Goal: Information Seeking & Learning: Learn about a topic

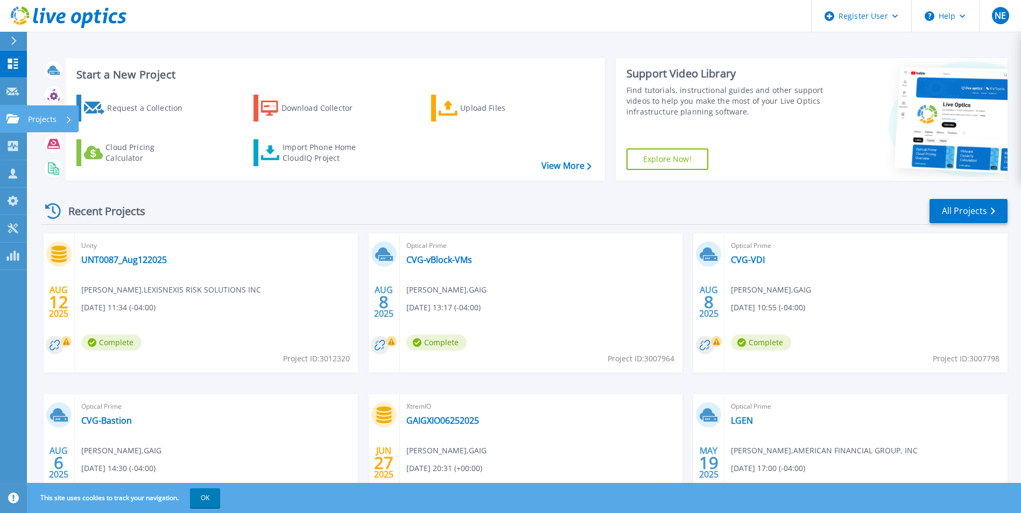
click at [15, 120] on icon at bounding box center [12, 118] width 13 height 9
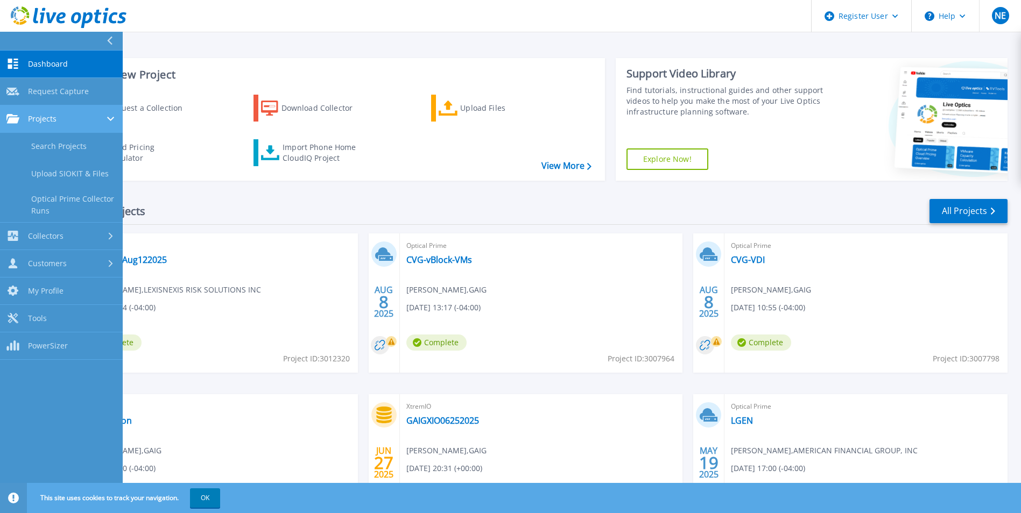
click at [68, 121] on div "Projects" at bounding box center [61, 119] width 110 height 10
click at [59, 112] on link "Projects Projects" at bounding box center [61, 118] width 123 height 27
click at [59, 141] on link "Search Projects" at bounding box center [61, 146] width 123 height 27
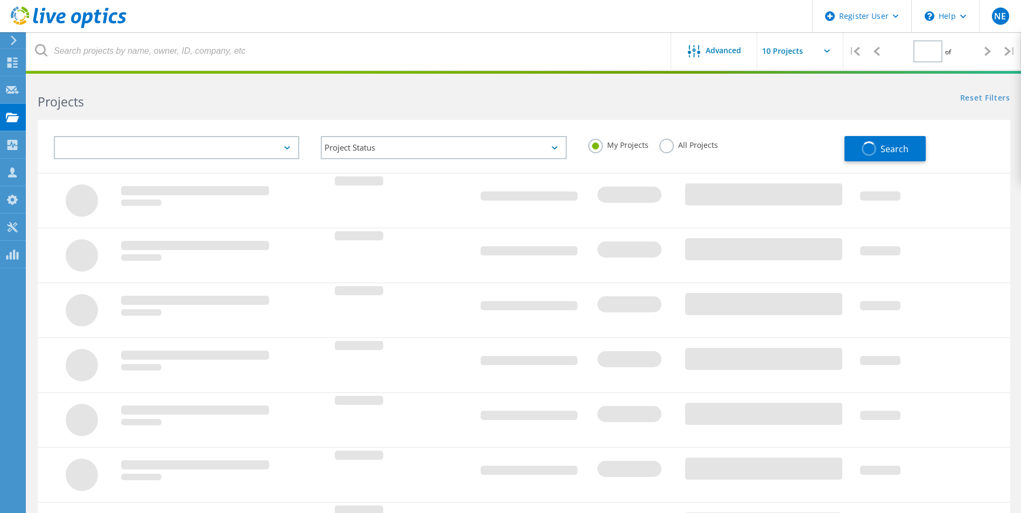
type input "1"
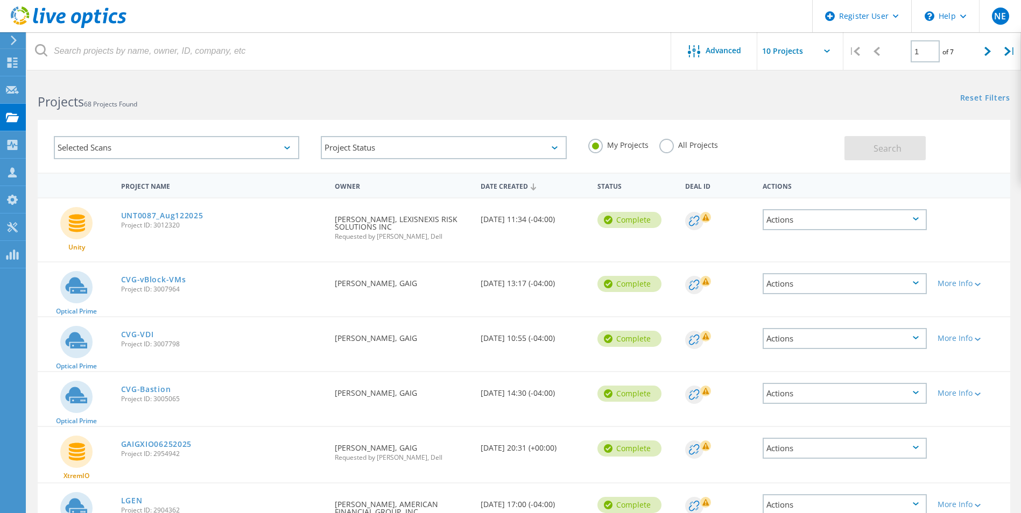
scroll to position [54, 0]
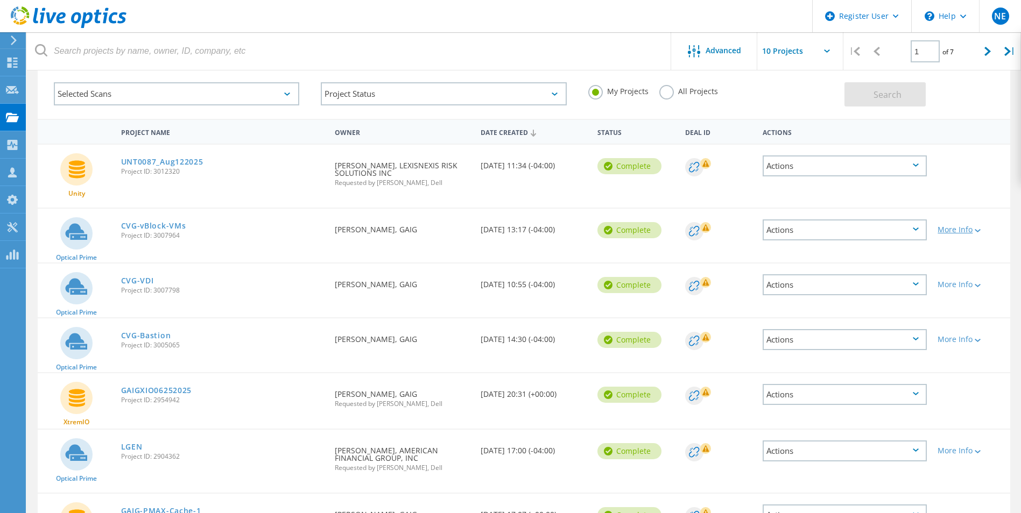
click at [973, 230] on div "More Info" at bounding box center [970, 230] width 67 height 8
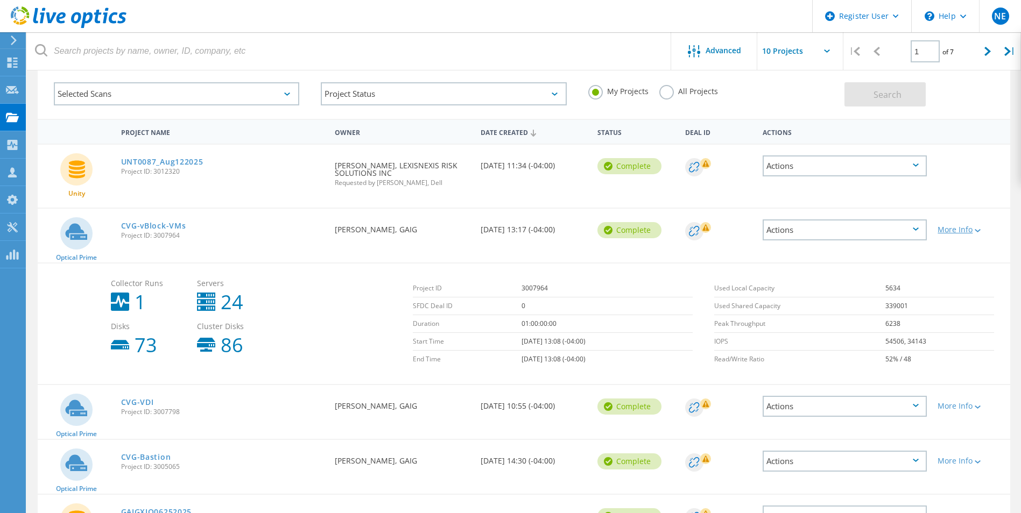
click at [978, 231] on icon at bounding box center [977, 230] width 6 height 3
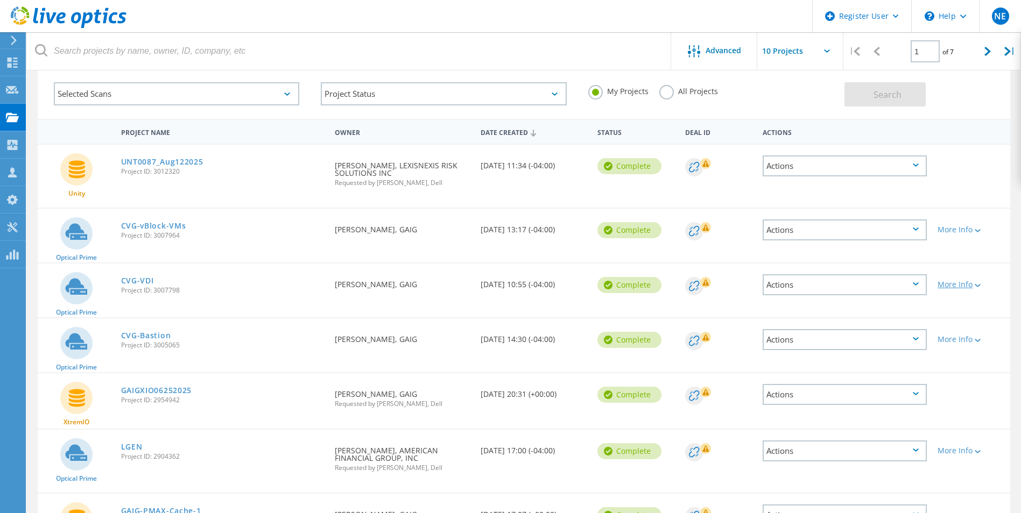
click at [976, 285] on icon at bounding box center [977, 285] width 6 height 3
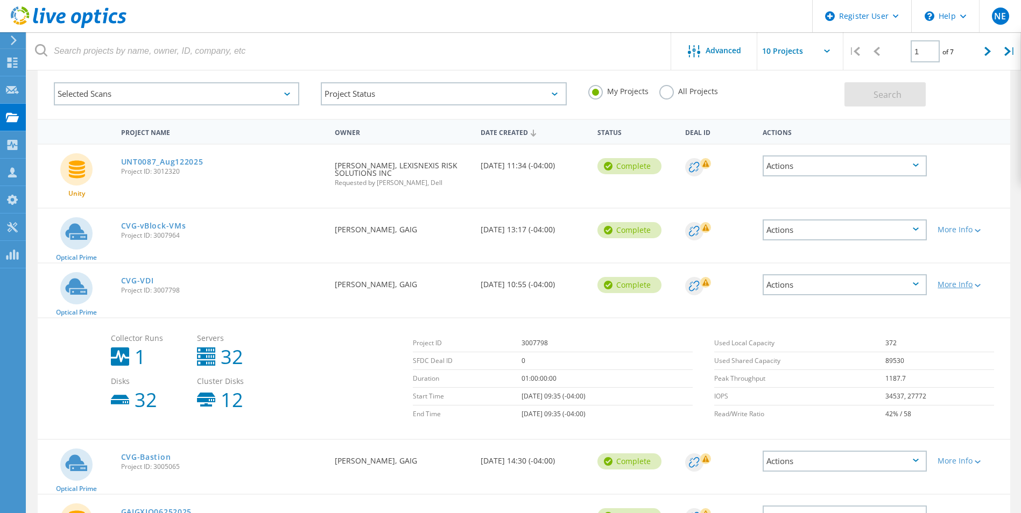
click at [976, 285] on icon at bounding box center [977, 285] width 6 height 3
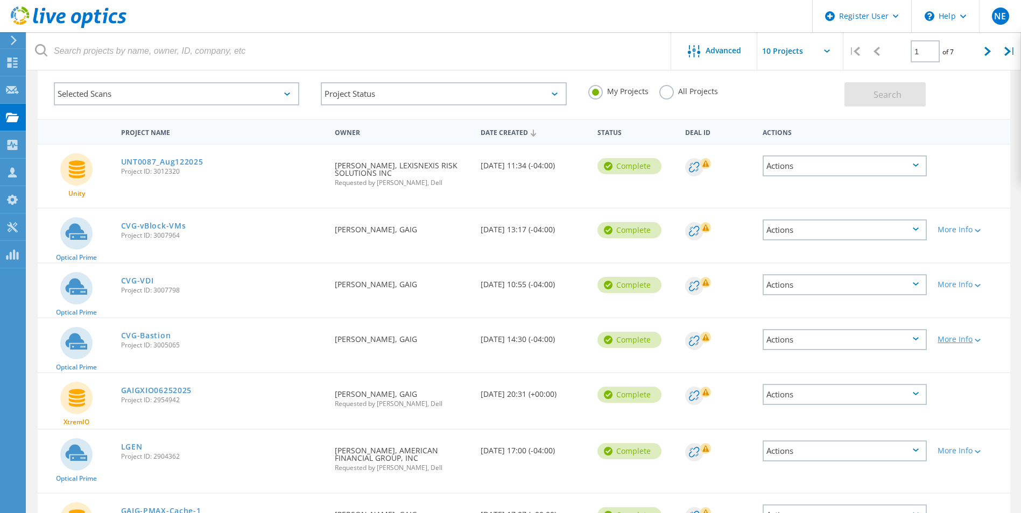
click at [979, 341] on icon at bounding box center [977, 340] width 6 height 3
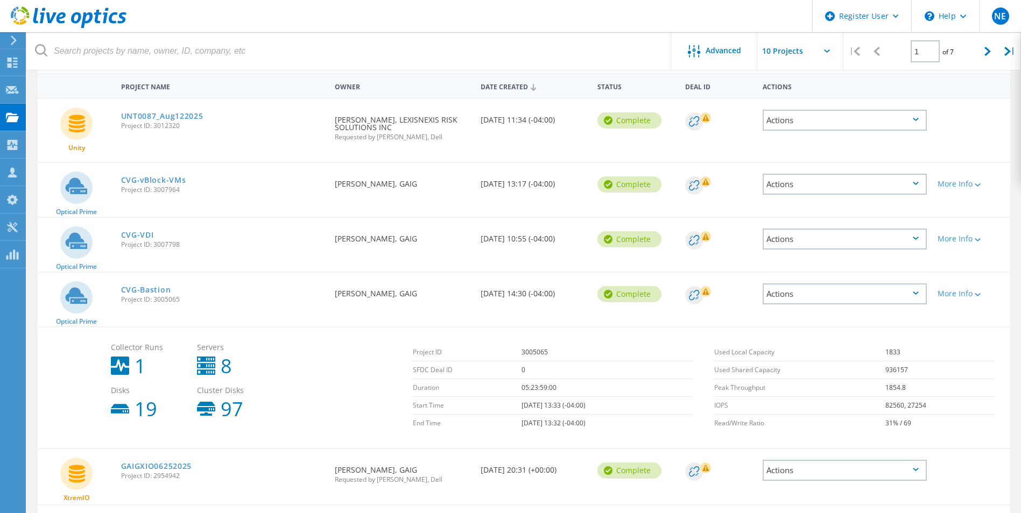
scroll to position [161, 0]
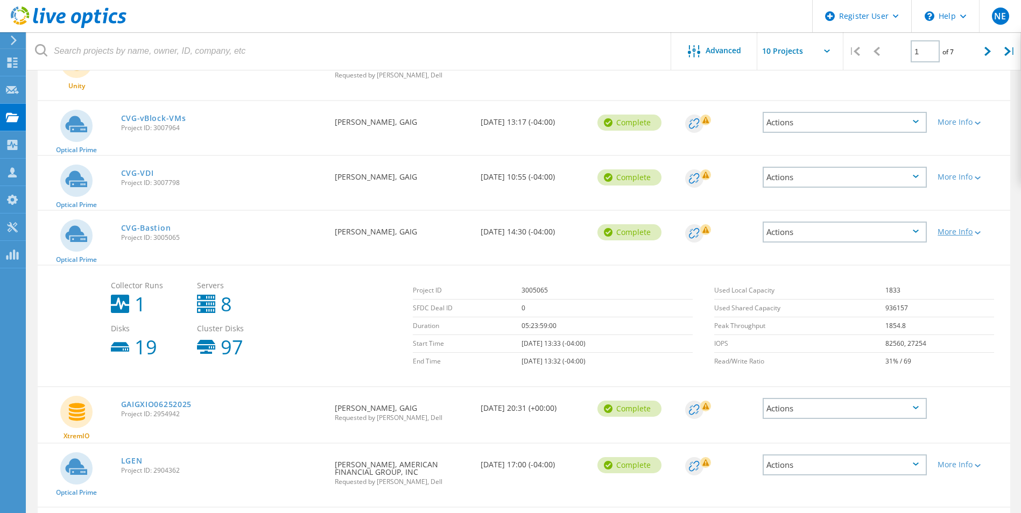
click at [978, 233] on icon at bounding box center [977, 232] width 6 height 3
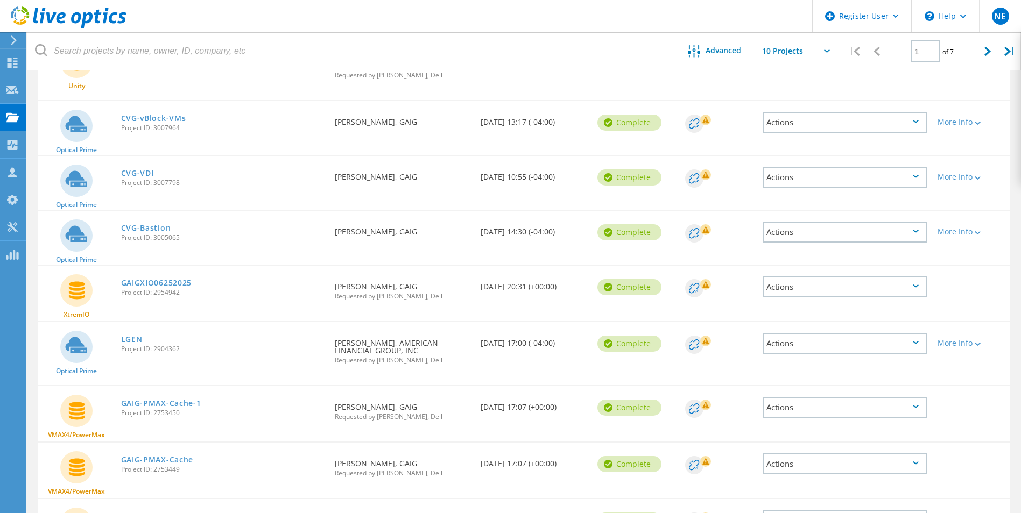
scroll to position [108, 0]
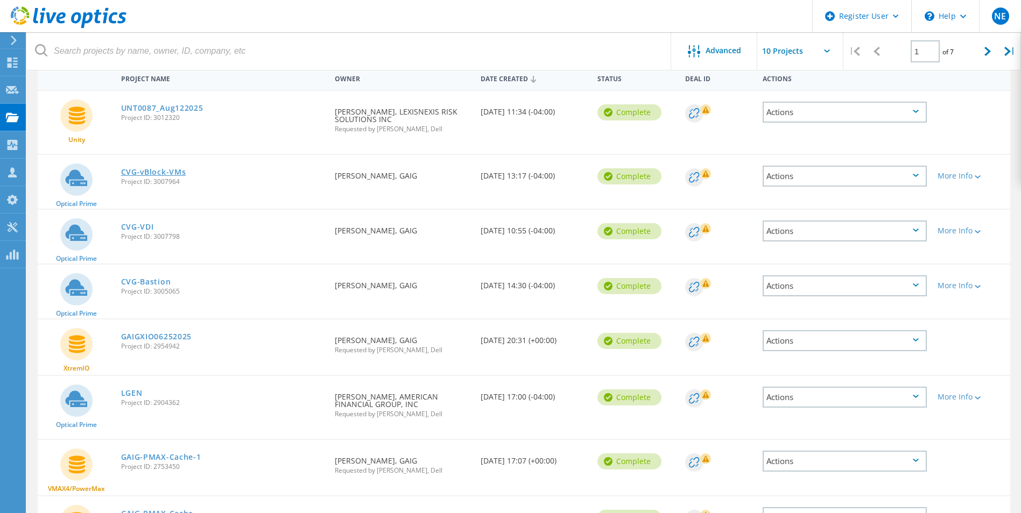
click at [150, 169] on link "CVG-vBlock-VMs" at bounding box center [153, 172] width 65 height 8
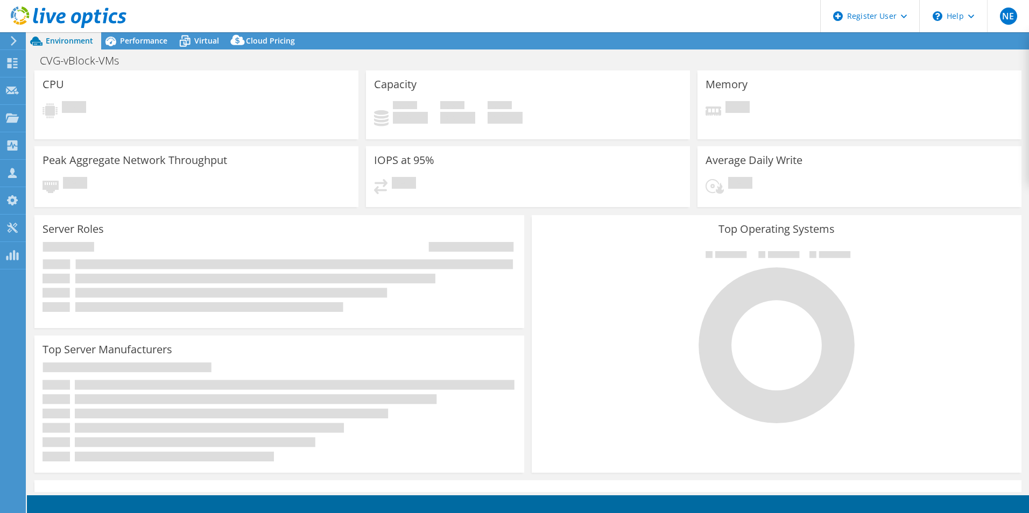
select select "USD"
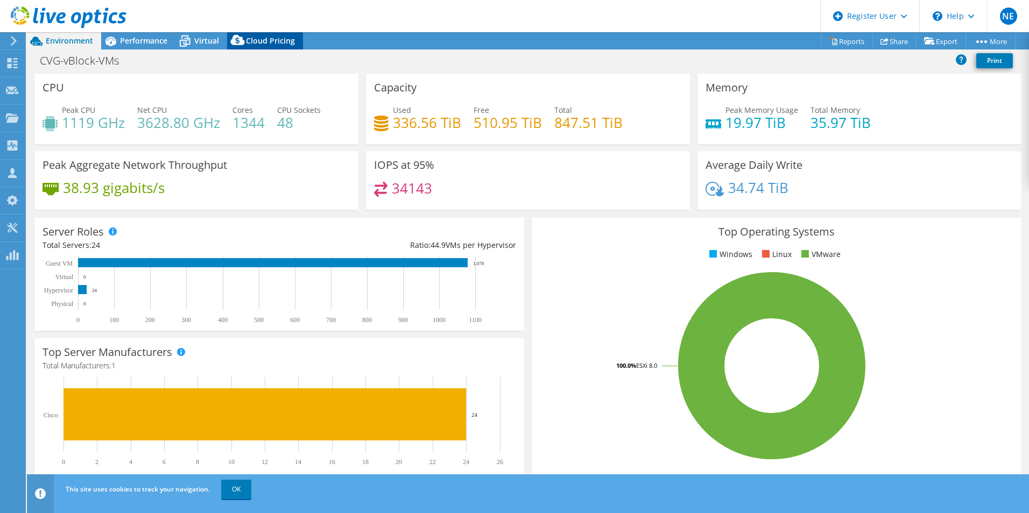
click at [275, 38] on span "Cloud Pricing" at bounding box center [270, 41] width 49 height 10
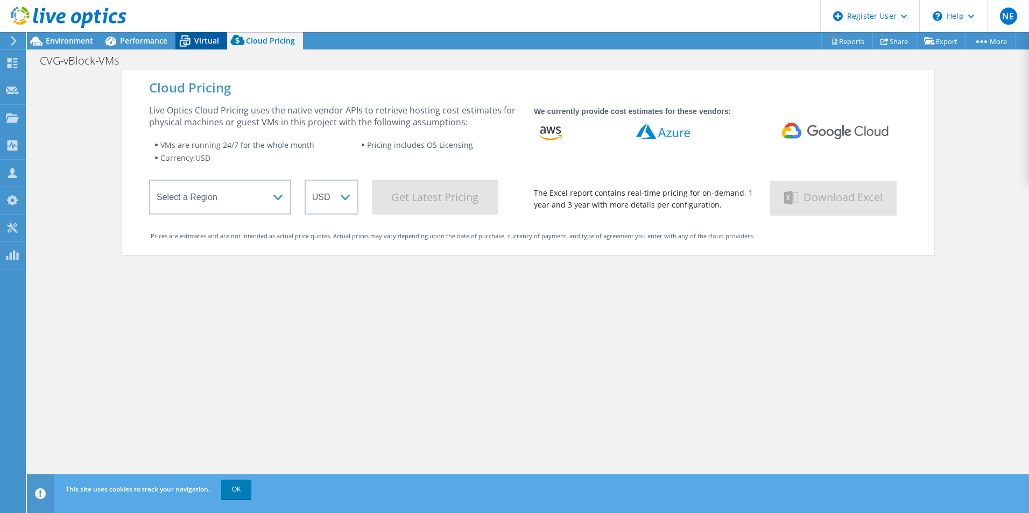
click at [202, 43] on span "Virtual" at bounding box center [206, 41] width 25 height 10
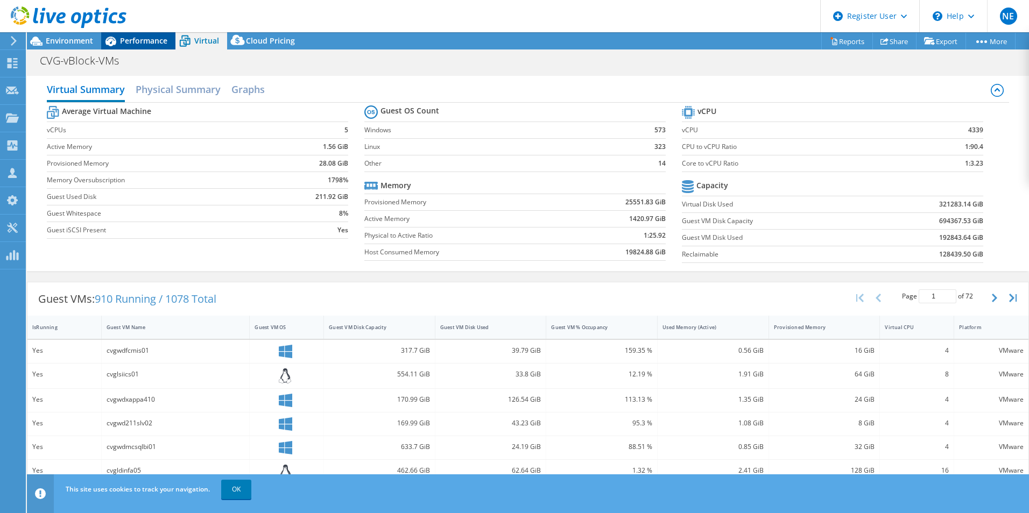
click at [143, 46] on div "Performance" at bounding box center [138, 40] width 74 height 17
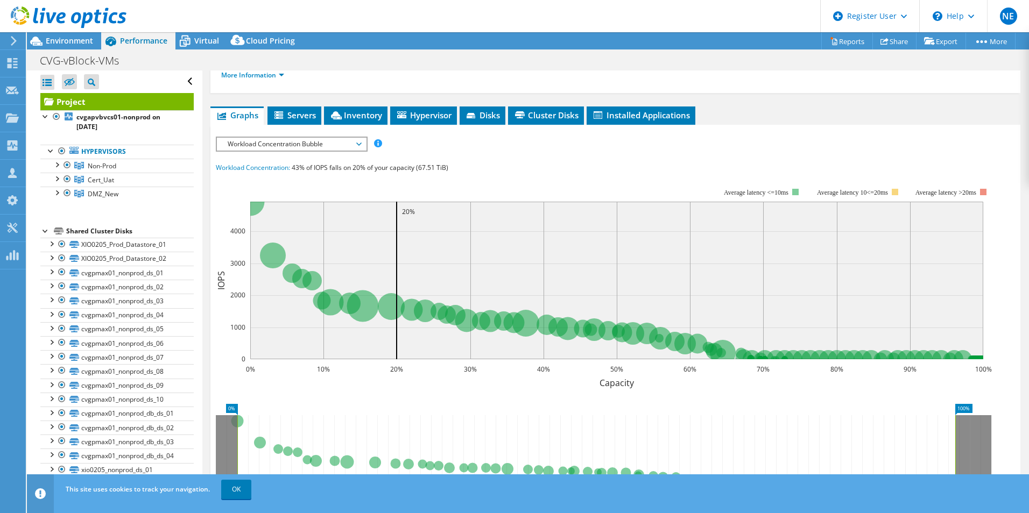
scroll to position [57, 0]
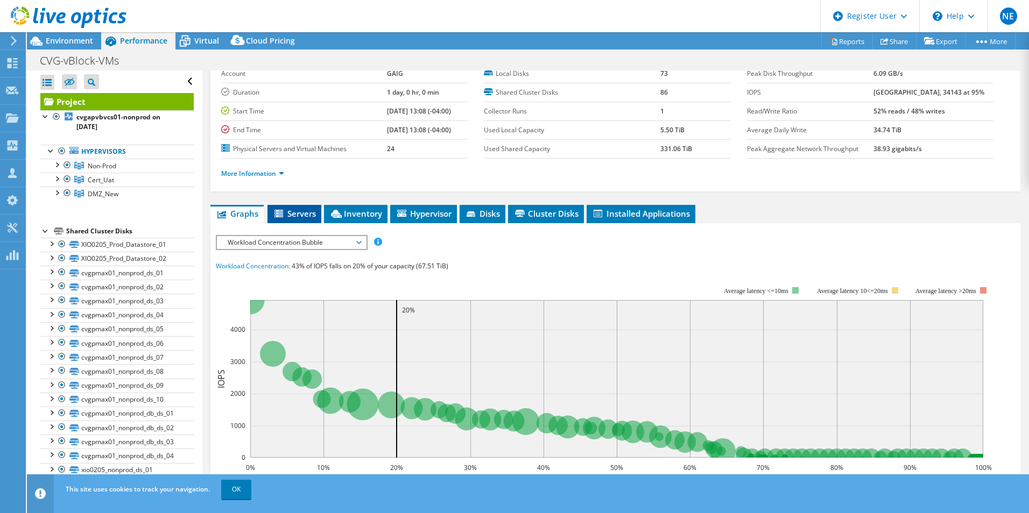
click at [291, 217] on span "Servers" at bounding box center [294, 213] width 43 height 11
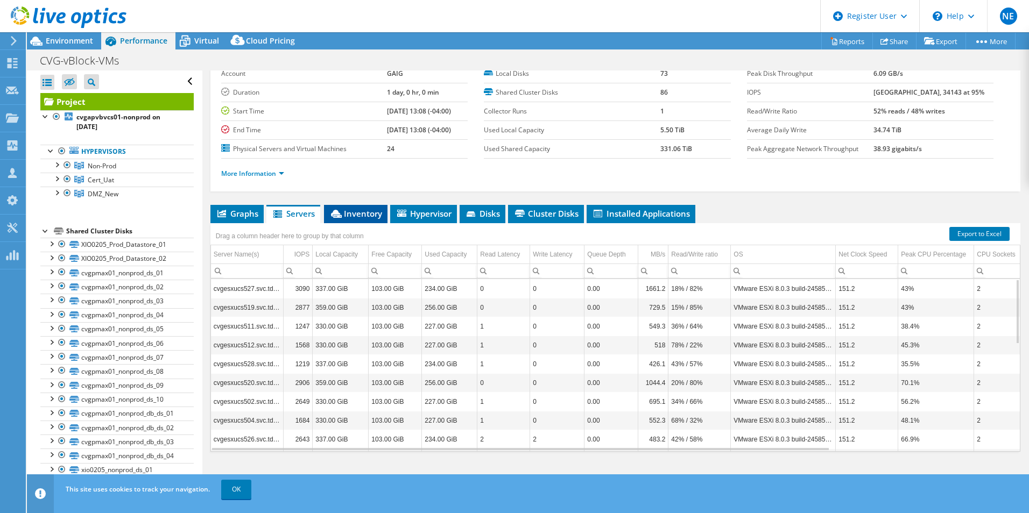
click at [360, 217] on span "Inventory" at bounding box center [355, 213] width 53 height 11
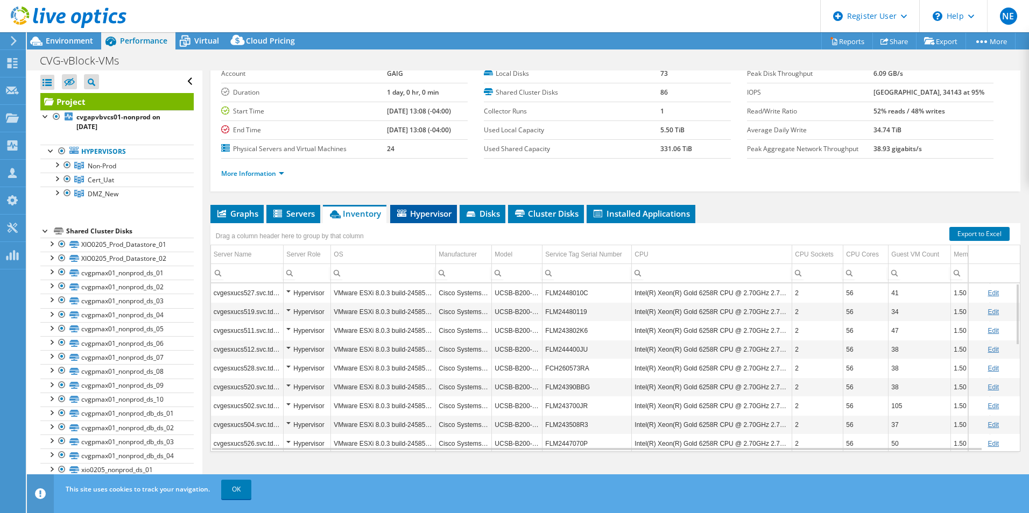
click at [416, 209] on span "Hypervisor" at bounding box center [423, 213] width 56 height 11
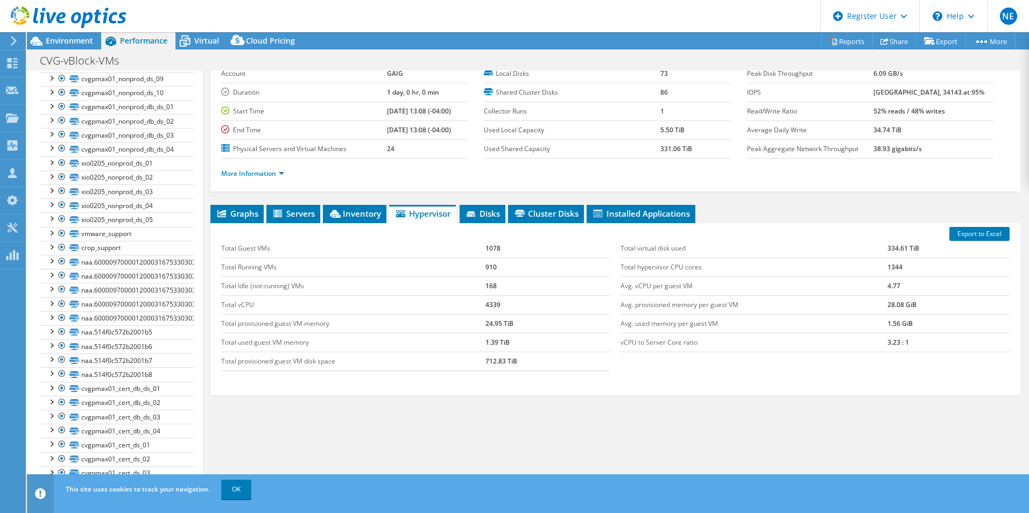
scroll to position [323, 0]
click at [52, 243] on div at bounding box center [51, 244] width 11 height 11
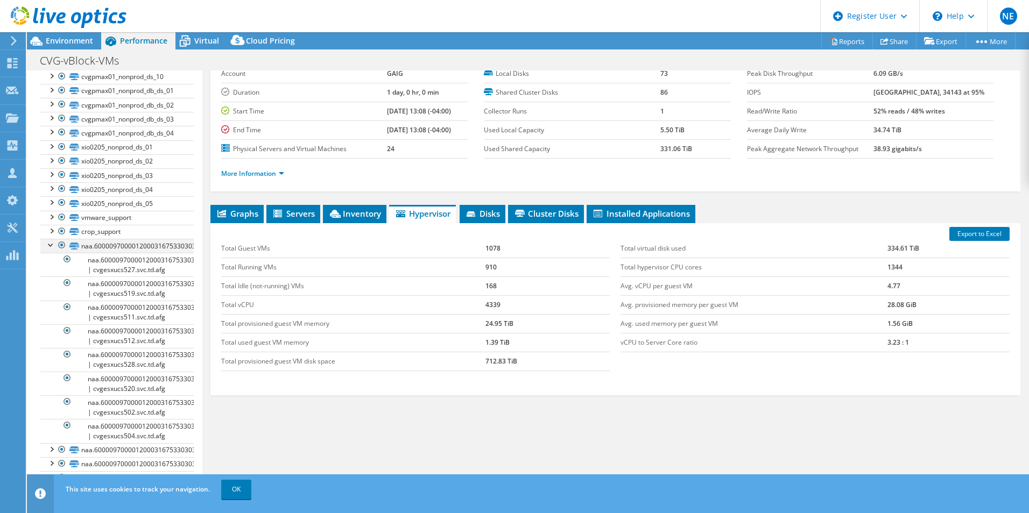
click at [52, 243] on div at bounding box center [51, 244] width 11 height 11
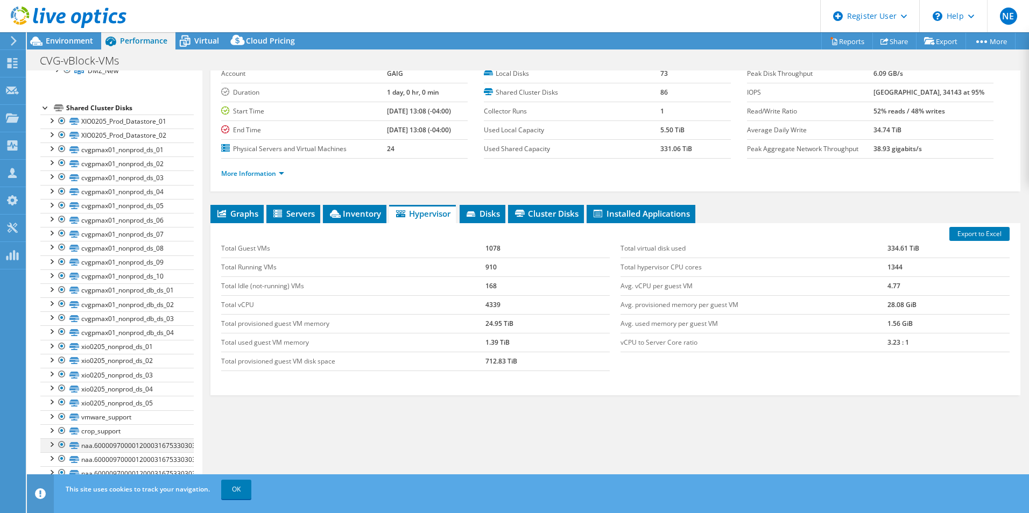
scroll to position [0, 0]
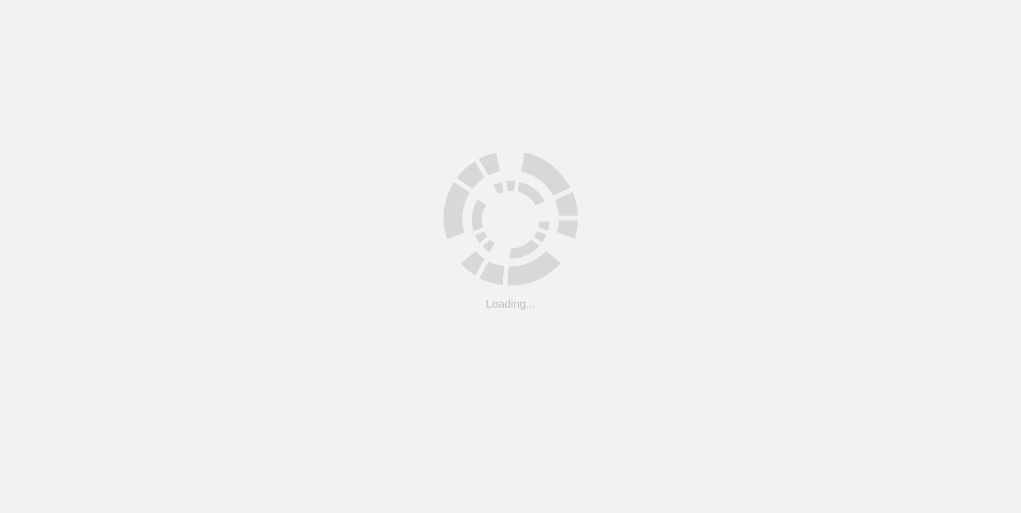
scroll to position [108, 0]
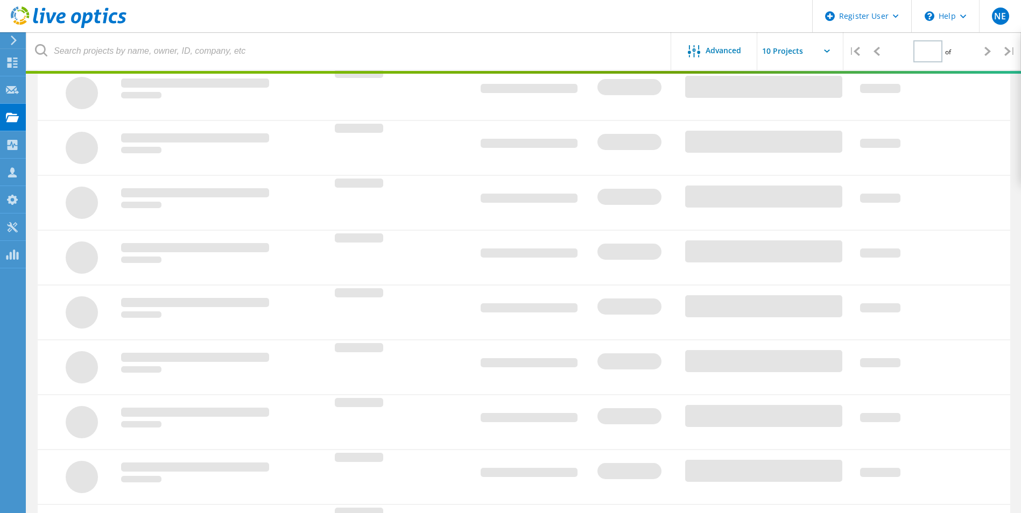
type input "1"
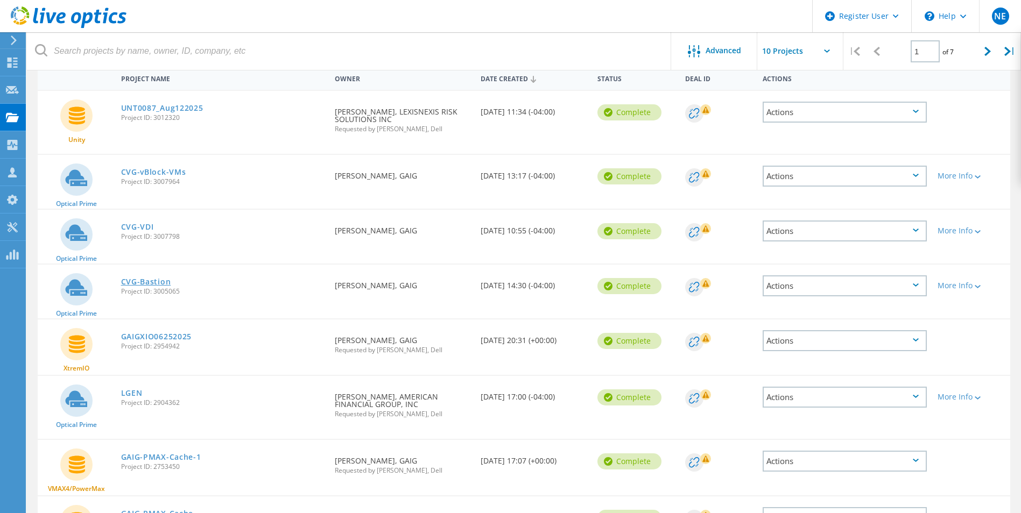
click at [155, 285] on link "CVG-Bastion" at bounding box center [146, 282] width 50 height 8
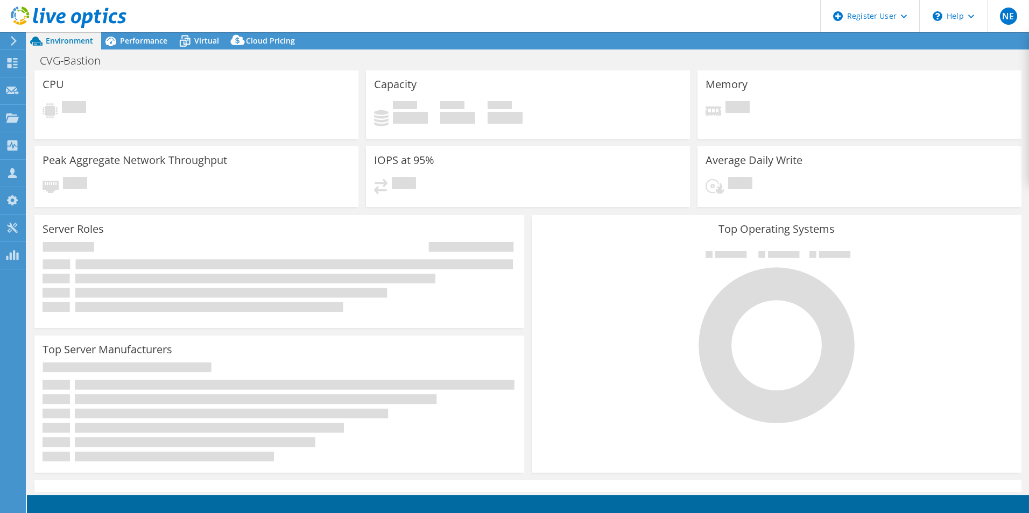
select select "USD"
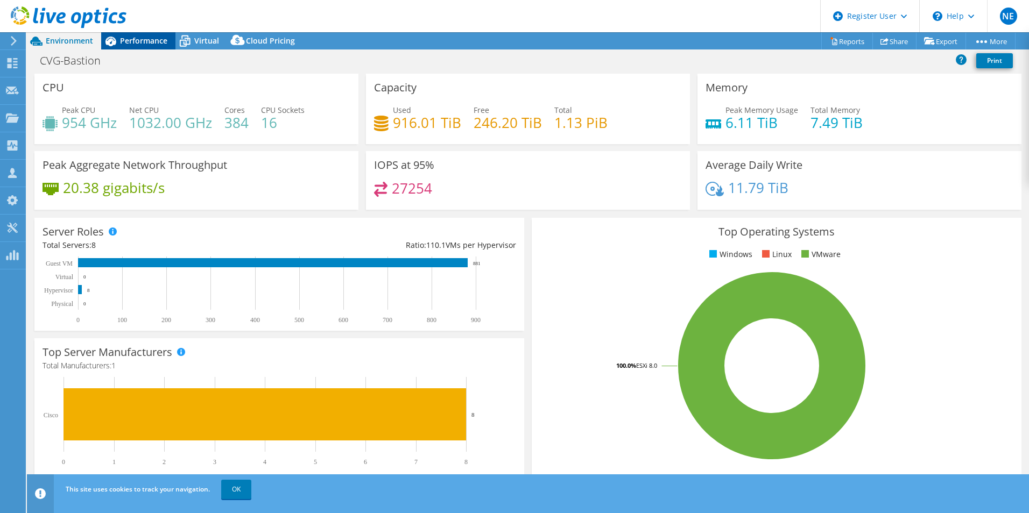
click at [157, 39] on span "Performance" at bounding box center [143, 41] width 47 height 10
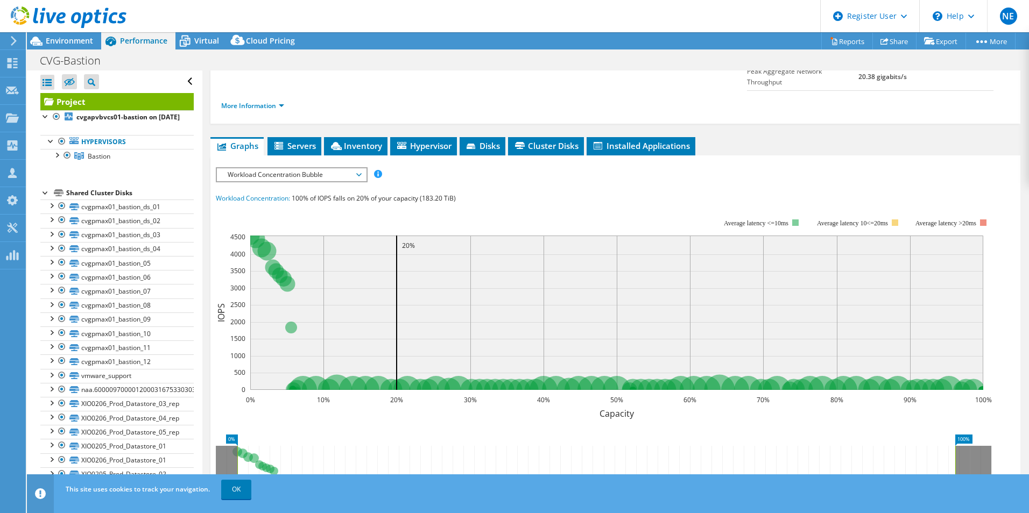
scroll to position [3, 0]
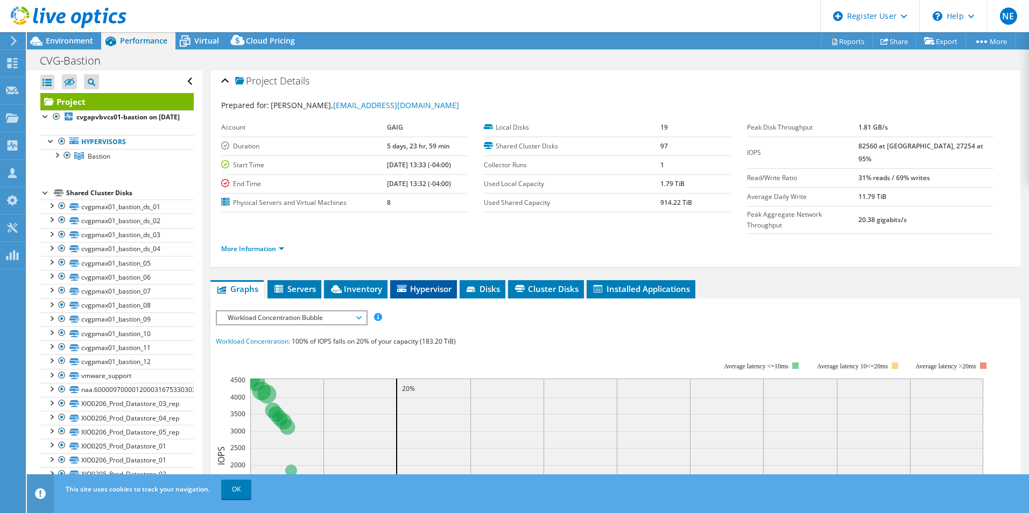
click at [440, 284] on span "Hypervisor" at bounding box center [423, 289] width 56 height 11
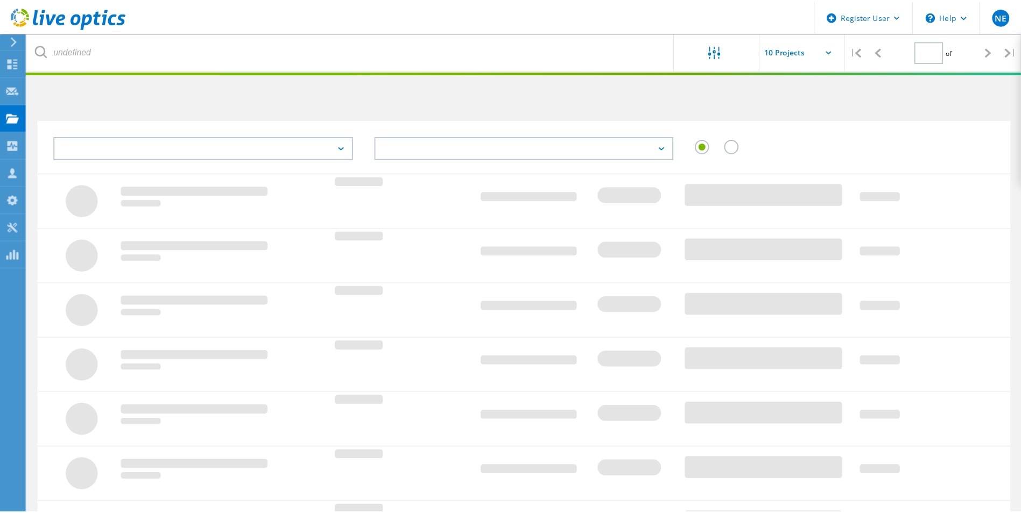
scroll to position [108, 0]
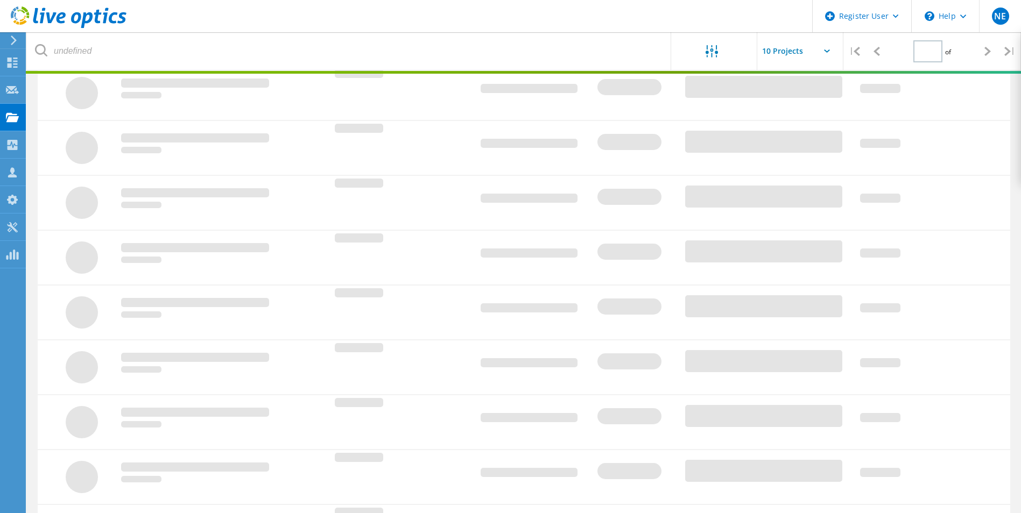
type input "1"
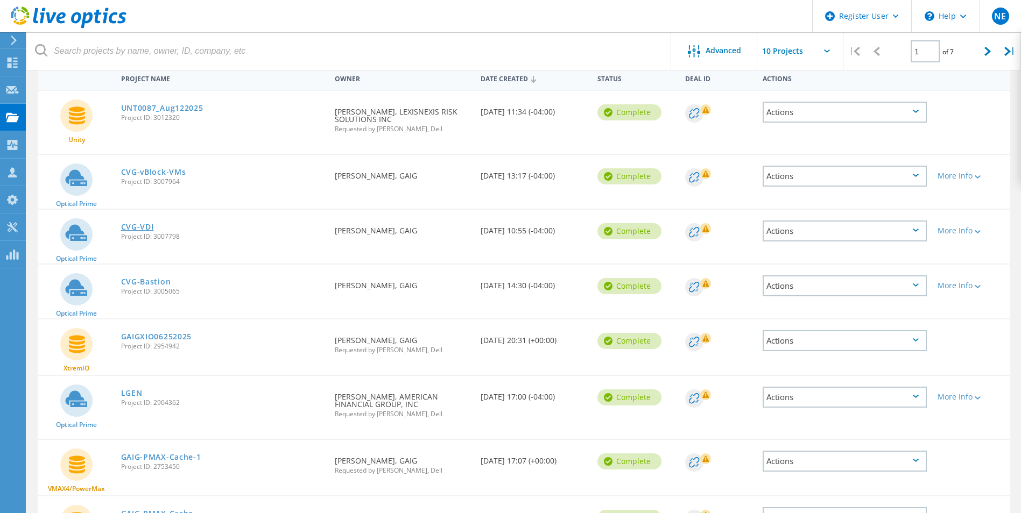
click at [138, 225] on link "CVG-VDI" at bounding box center [137, 227] width 33 height 8
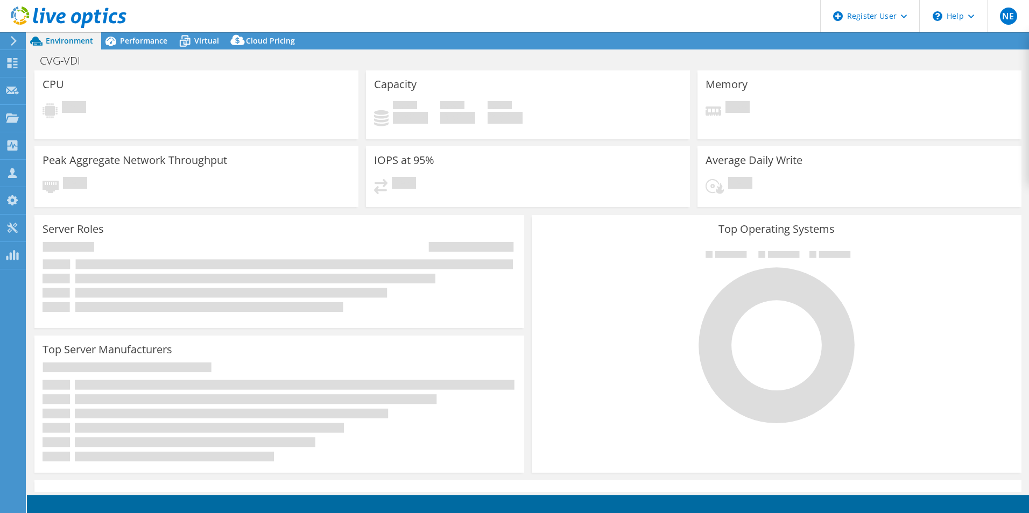
select select "USD"
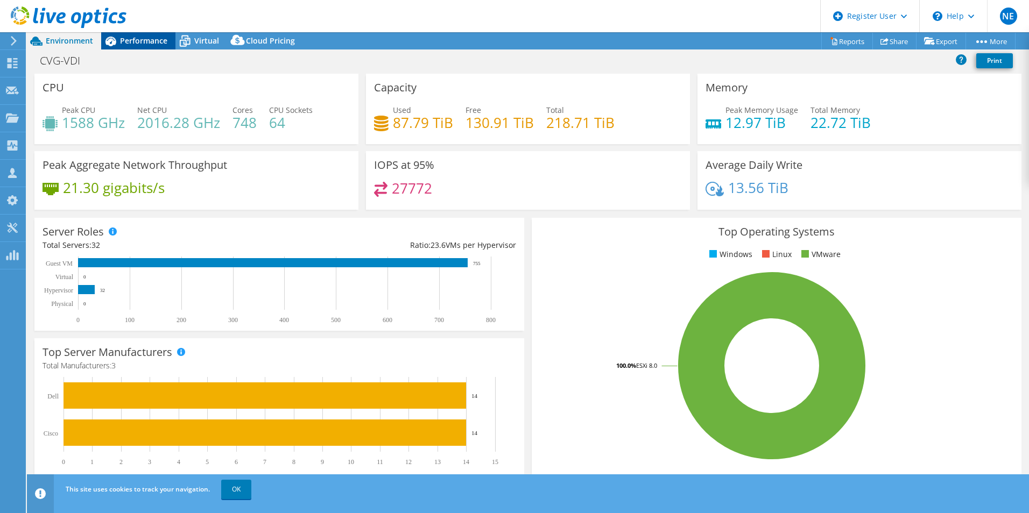
click at [131, 38] on span "Performance" at bounding box center [143, 41] width 47 height 10
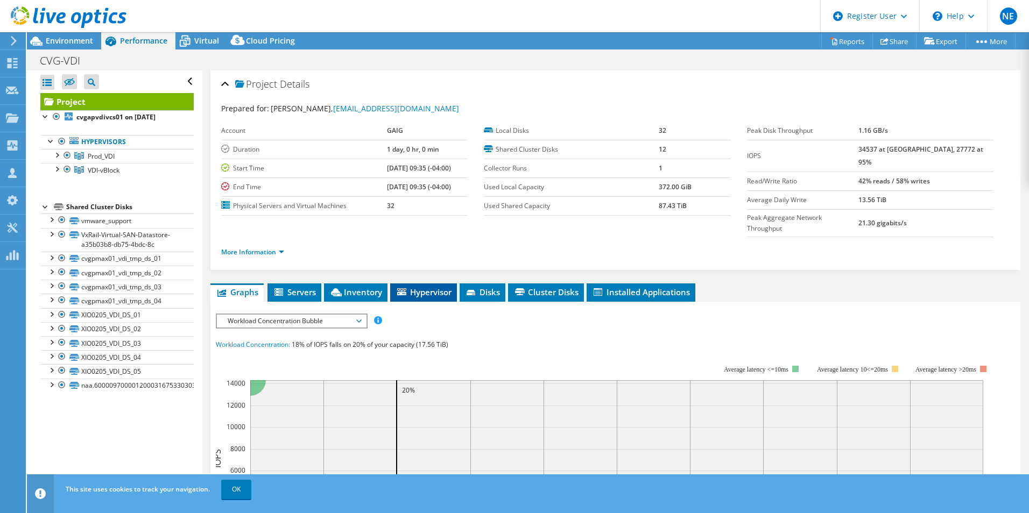
click at [419, 287] on span "Hypervisor" at bounding box center [423, 292] width 56 height 11
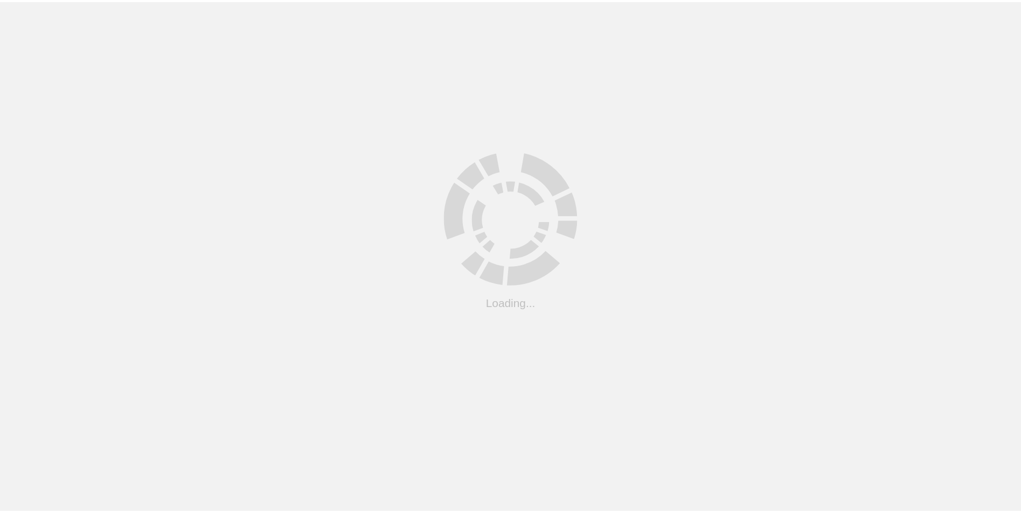
scroll to position [108, 0]
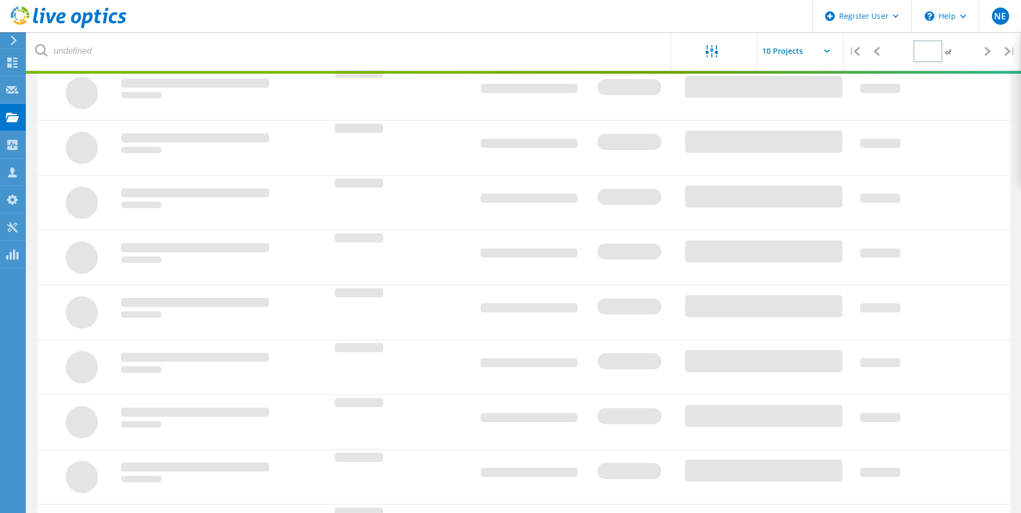
type input "1"
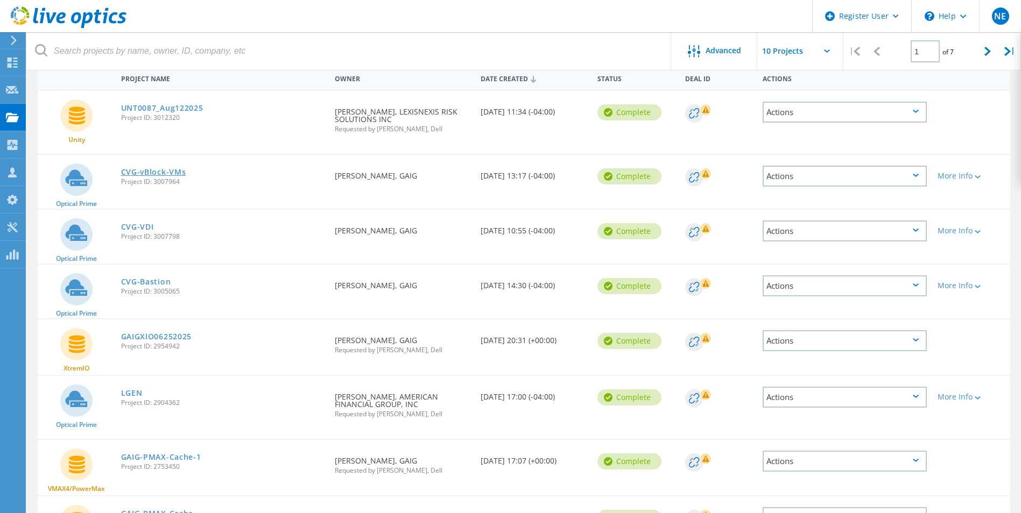
click at [160, 171] on link "CVG-vBlock-VMs" at bounding box center [153, 172] width 65 height 8
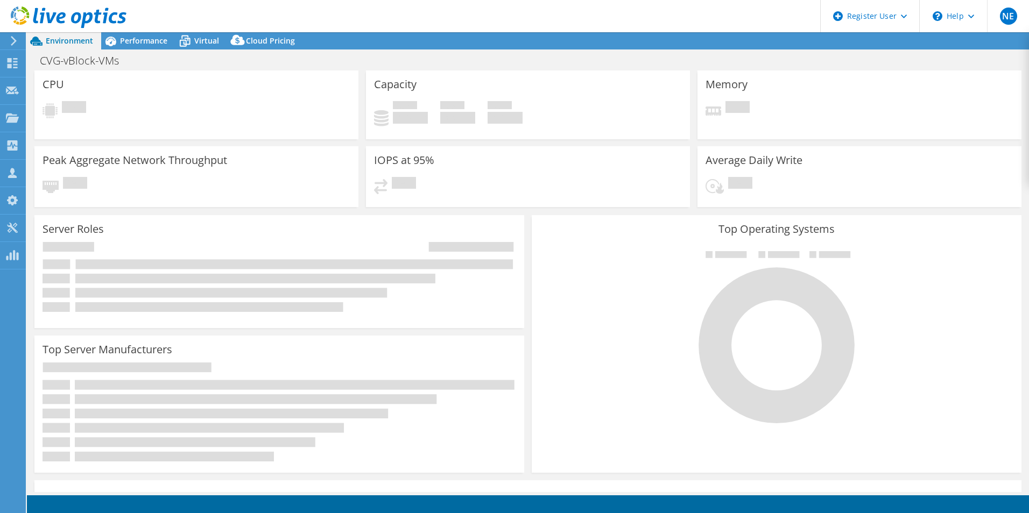
select select "USD"
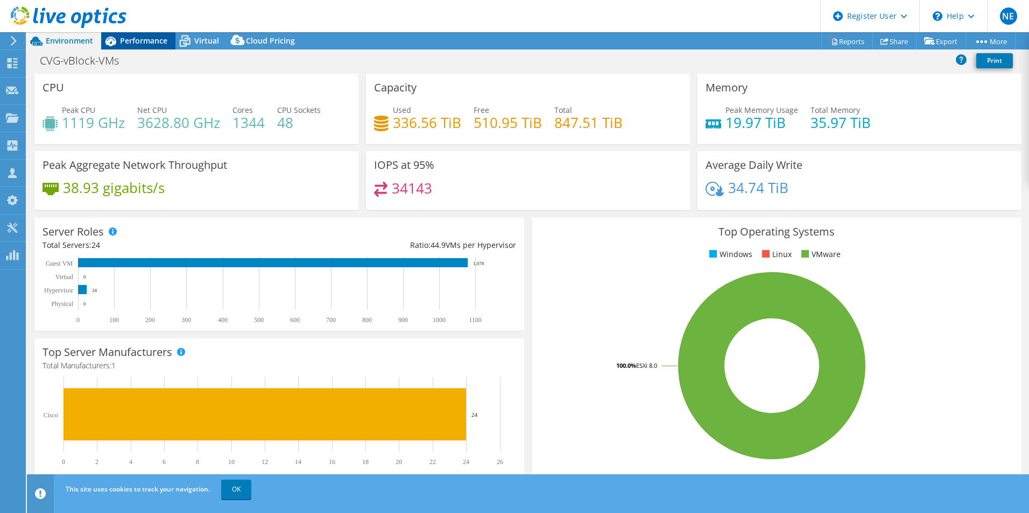
click at [148, 35] on div "Performance" at bounding box center [138, 40] width 74 height 17
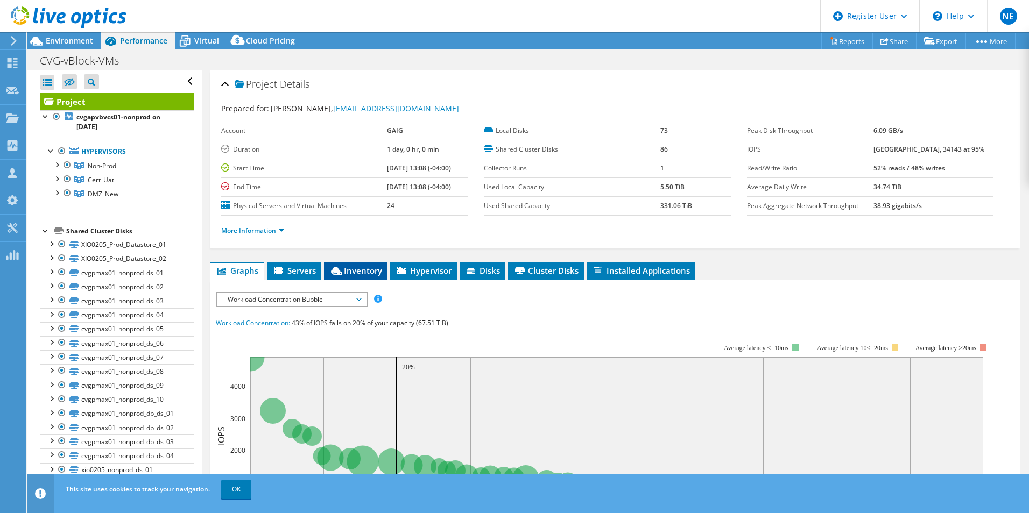
click at [352, 266] on span "Inventory" at bounding box center [355, 270] width 53 height 11
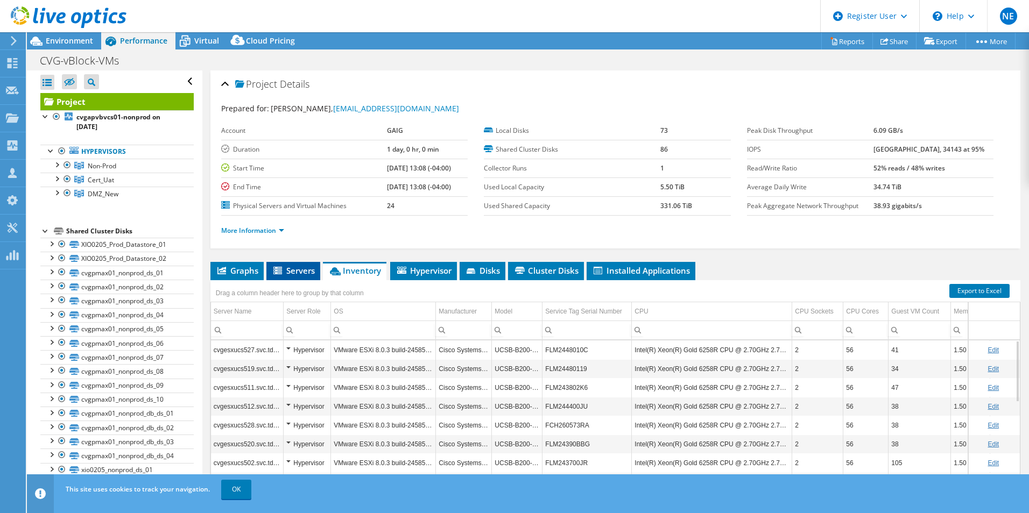
click at [305, 273] on span "Servers" at bounding box center [293, 270] width 43 height 11
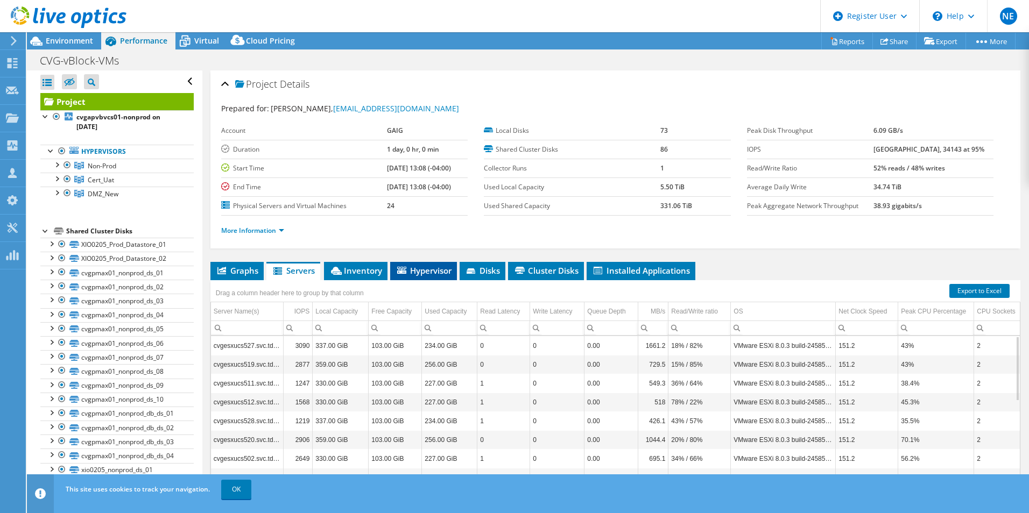
click at [419, 264] on li "Hypervisor" at bounding box center [423, 271] width 67 height 18
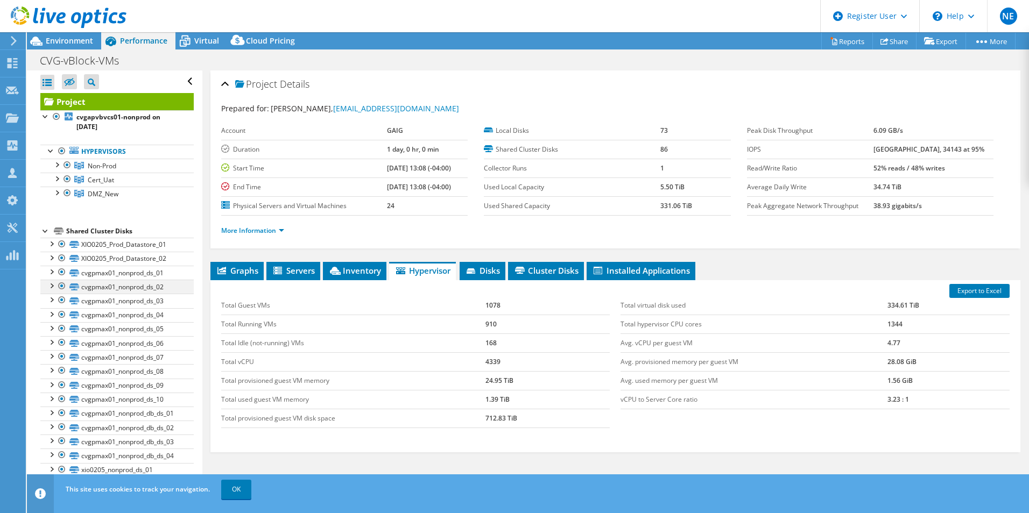
click at [51, 286] on div at bounding box center [51, 285] width 11 height 11
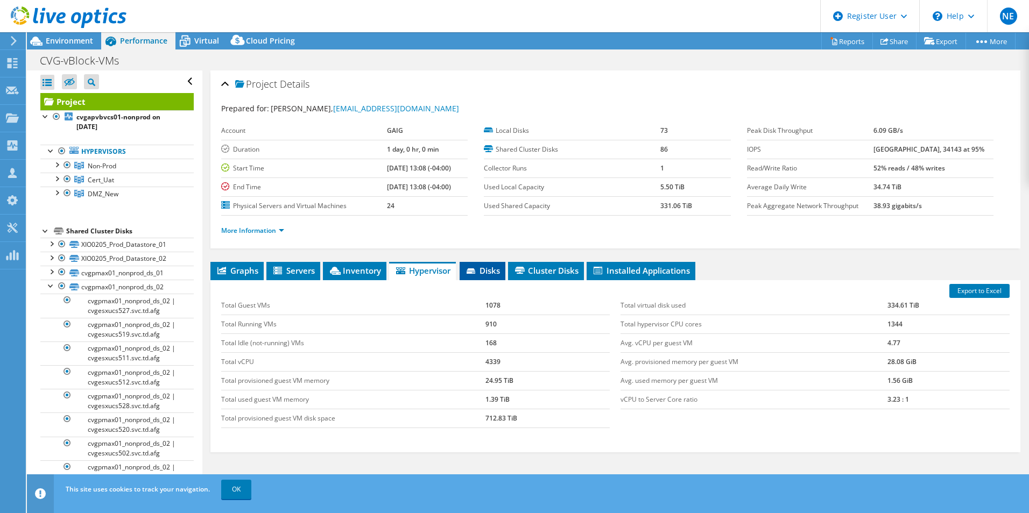
click at [490, 263] on li "Disks" at bounding box center [482, 271] width 46 height 18
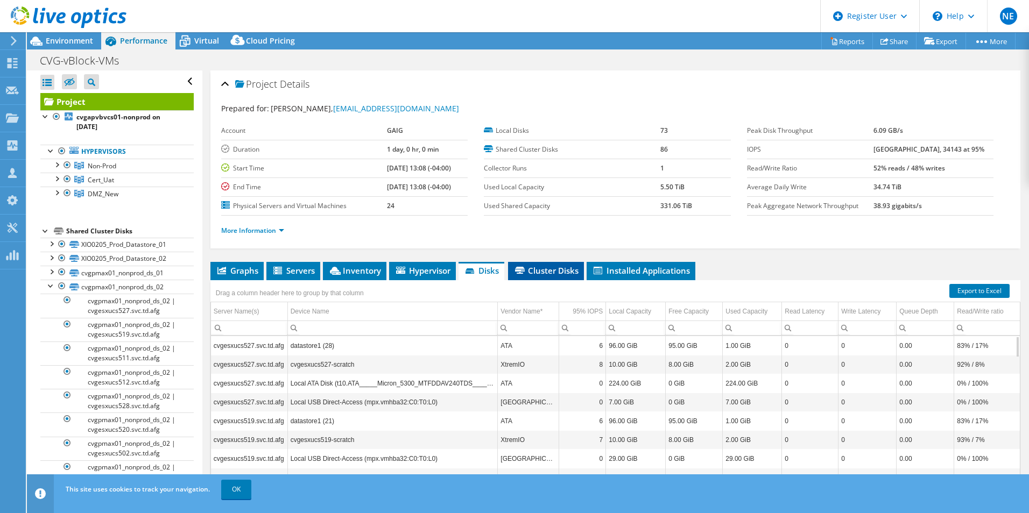
click at [544, 266] on span "Cluster Disks" at bounding box center [545, 270] width 65 height 11
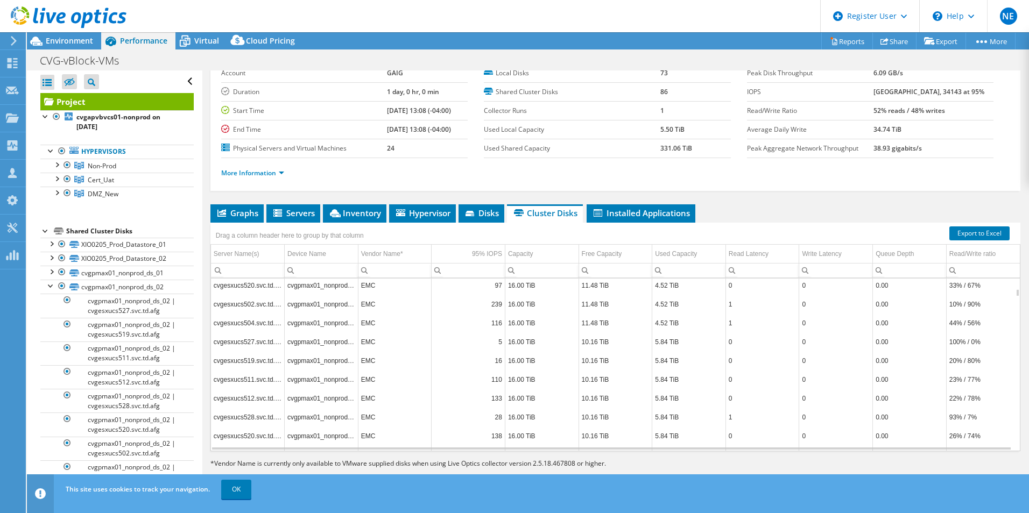
scroll to position [1033, 0]
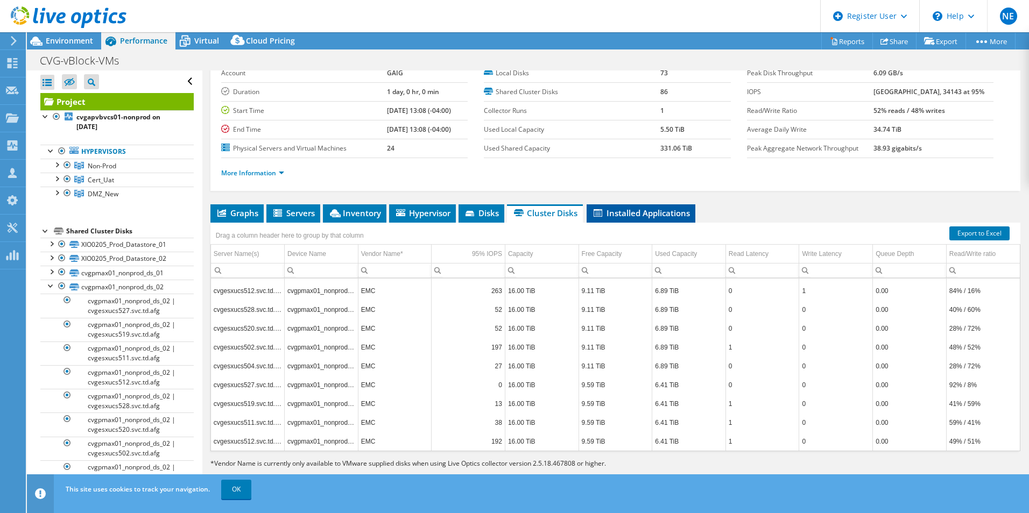
click at [635, 209] on span "Installed Applications" at bounding box center [641, 213] width 98 height 11
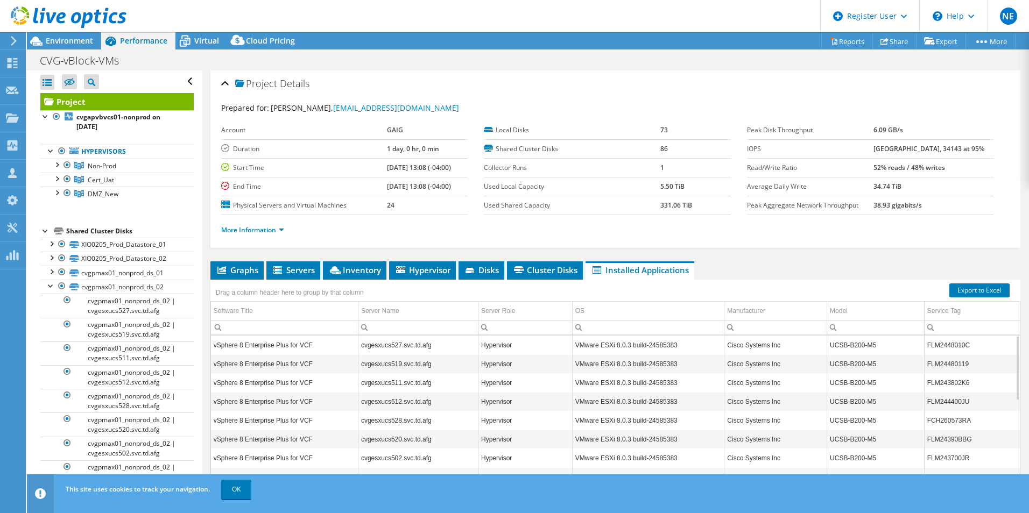
scroll to position [0, 0]
click at [56, 162] on div at bounding box center [56, 164] width 11 height 11
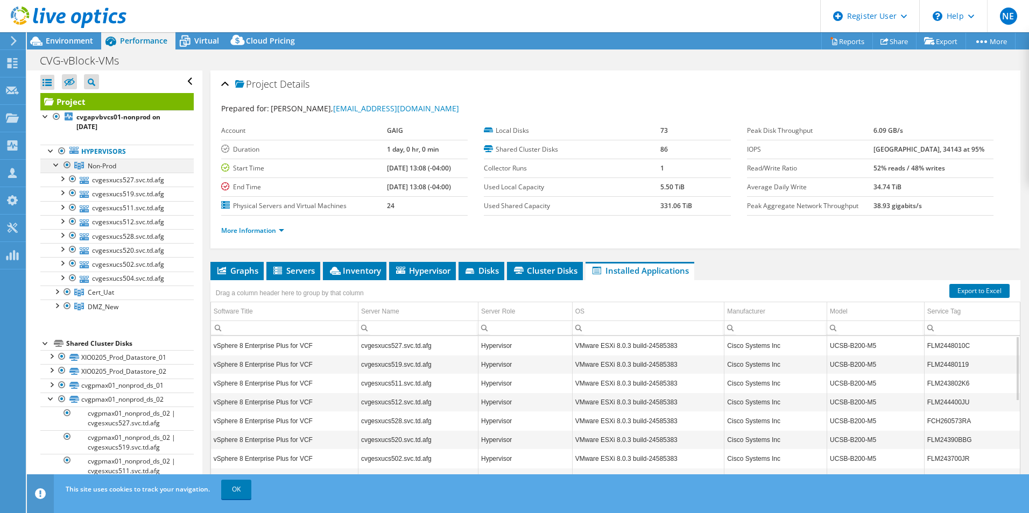
click at [56, 162] on div at bounding box center [56, 164] width 11 height 11
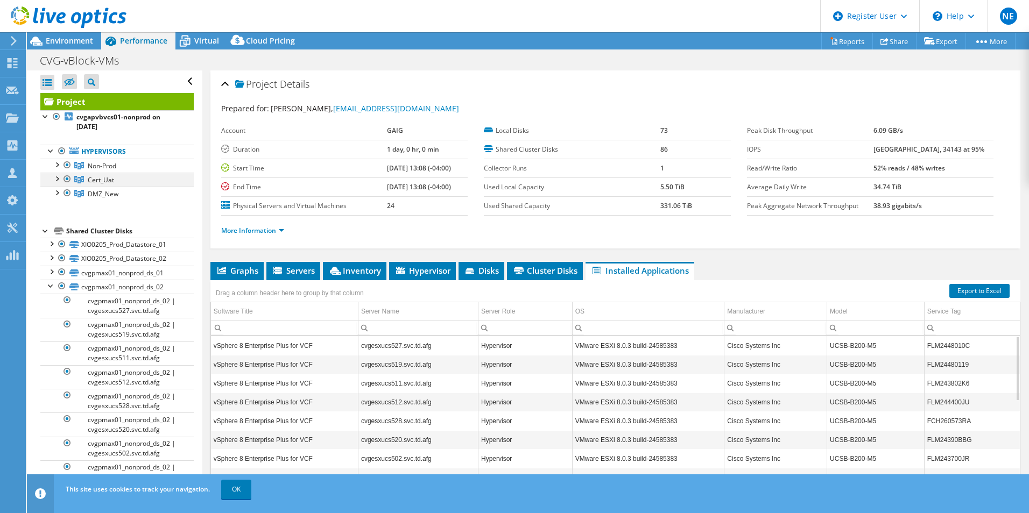
click at [58, 178] on div at bounding box center [56, 178] width 11 height 11
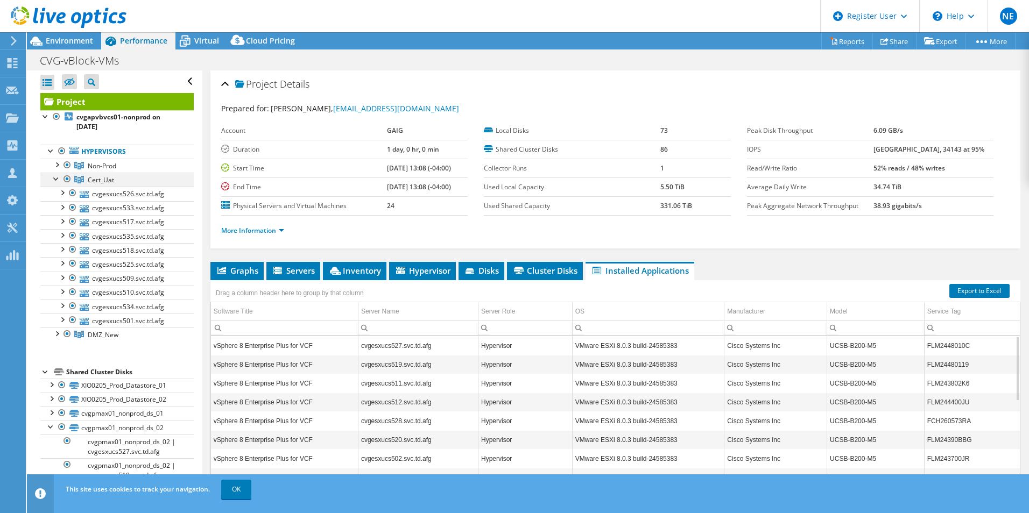
click at [58, 178] on div at bounding box center [56, 178] width 11 height 11
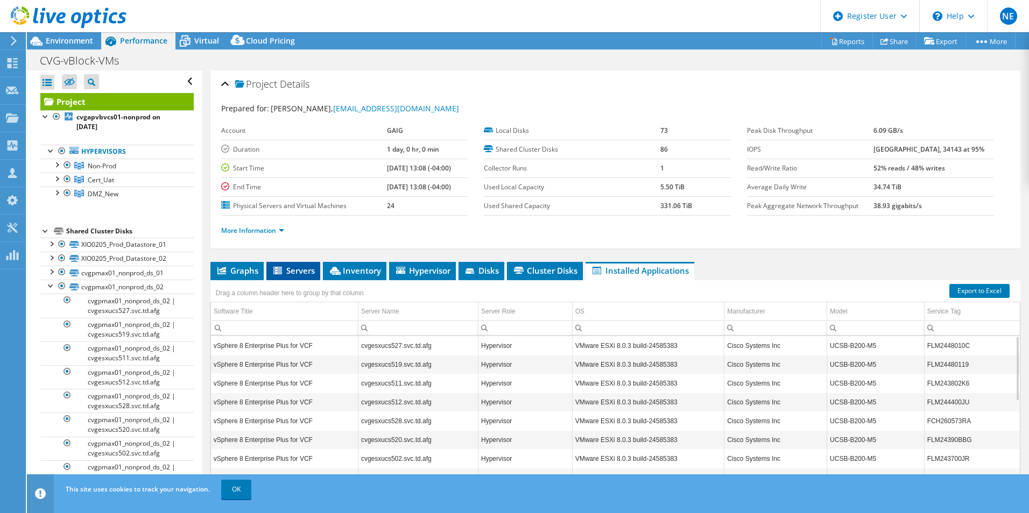
click at [282, 266] on span "Servers" at bounding box center [293, 270] width 43 height 11
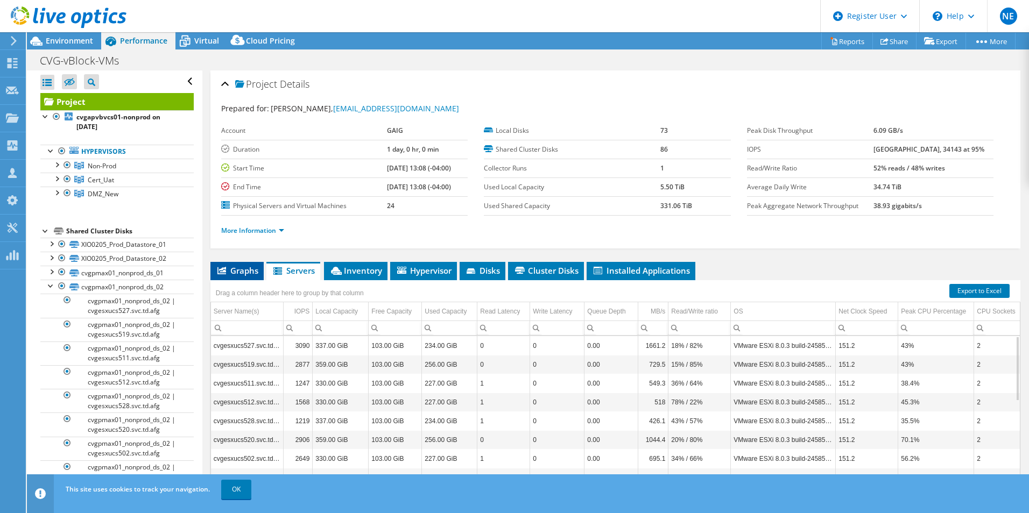
click at [235, 273] on span "Graphs" at bounding box center [237, 270] width 43 height 11
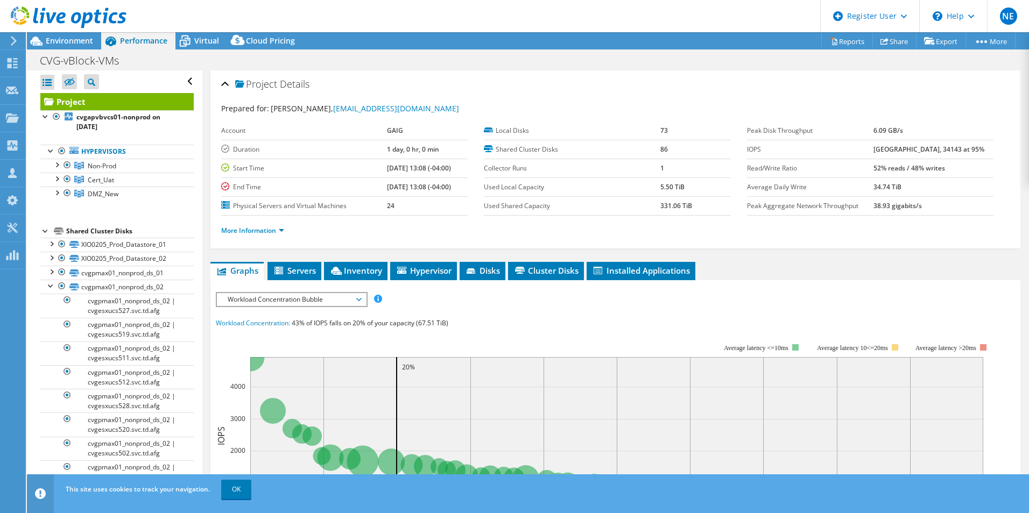
click at [254, 85] on span "Project" at bounding box center [256, 84] width 42 height 11
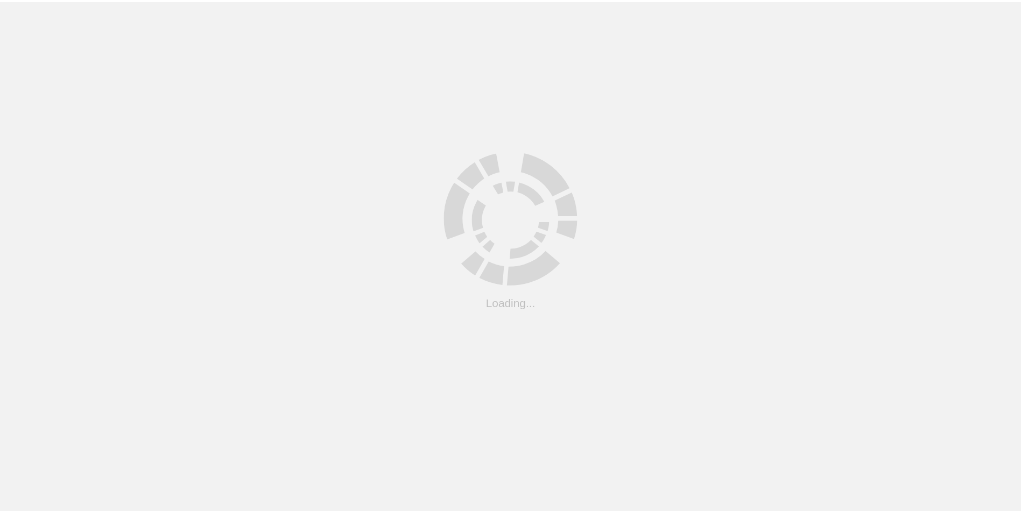
scroll to position [108, 0]
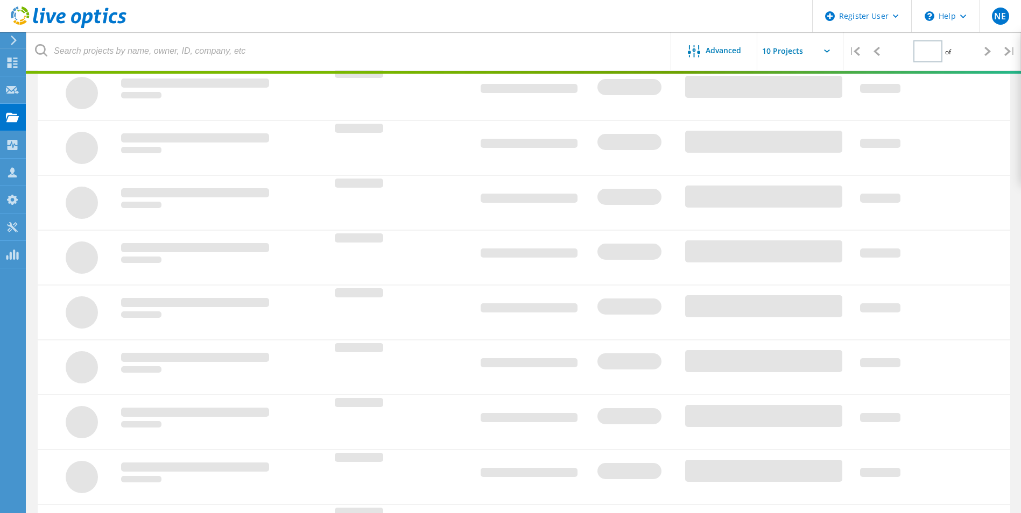
type input "1"
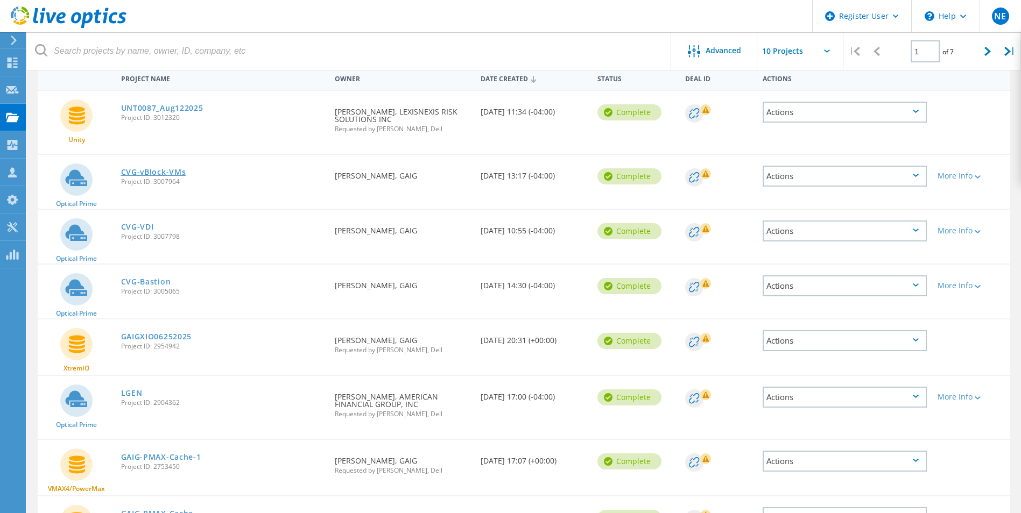
click at [148, 171] on link "CVG-vBlock-VMs" at bounding box center [153, 172] width 65 height 8
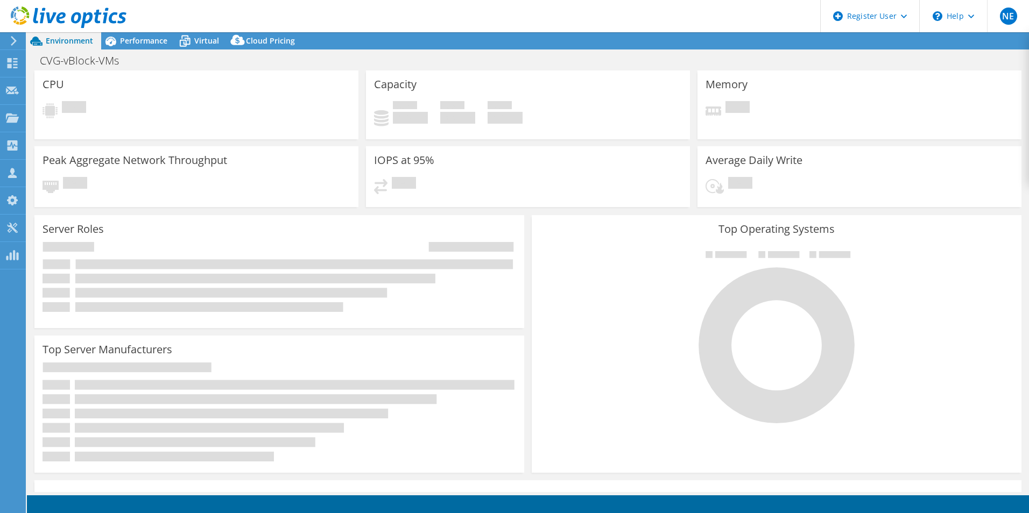
select select "USD"
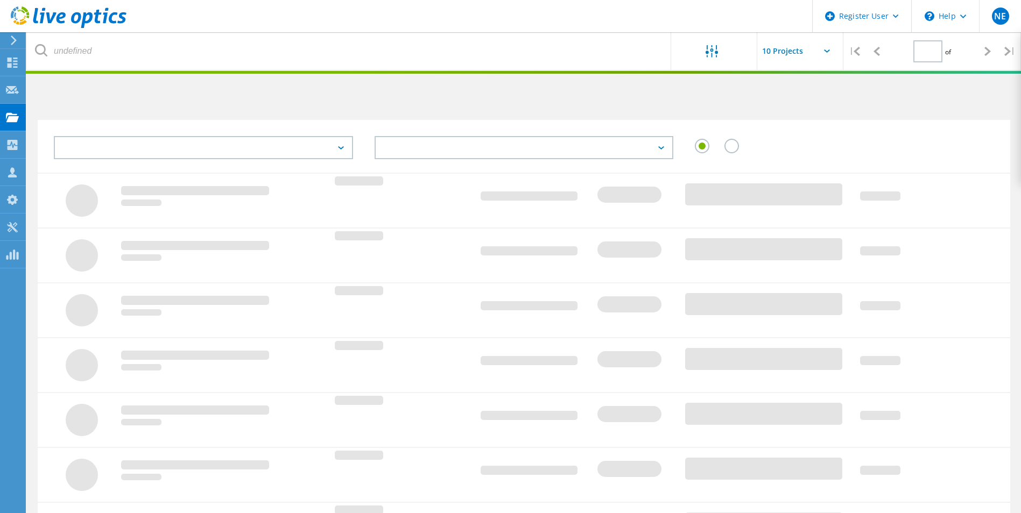
type input "1"
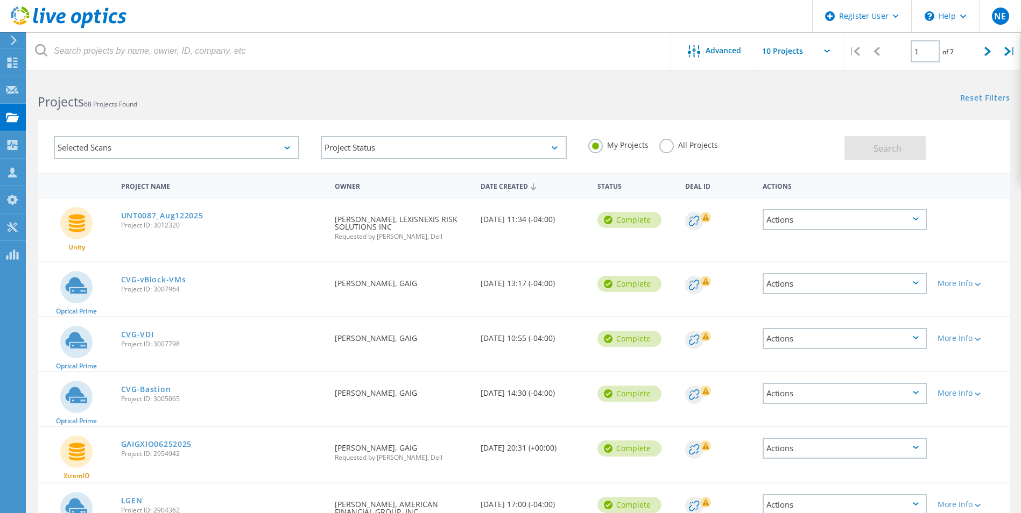
click at [146, 331] on link "CVG-VDI" at bounding box center [137, 335] width 33 height 8
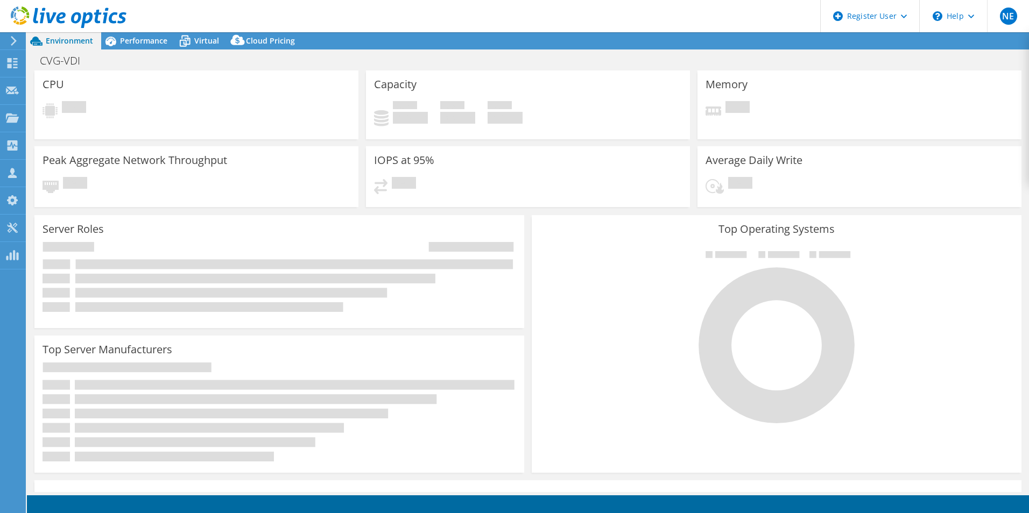
select select "USD"
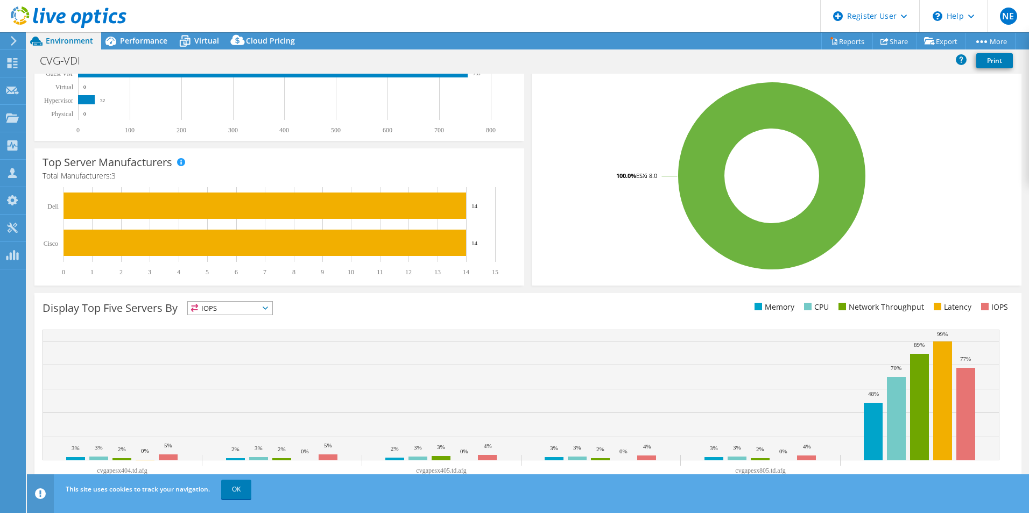
scroll to position [205, 0]
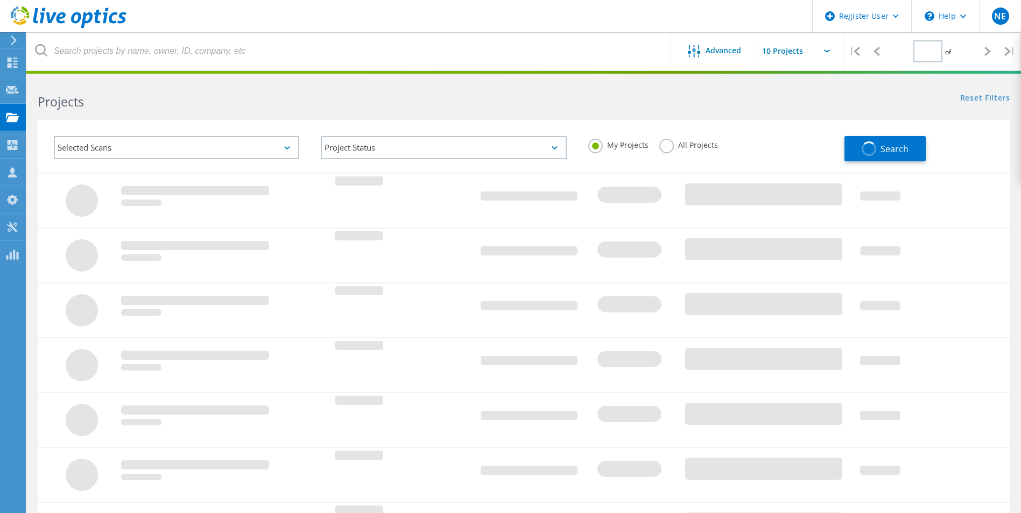
type input "1"
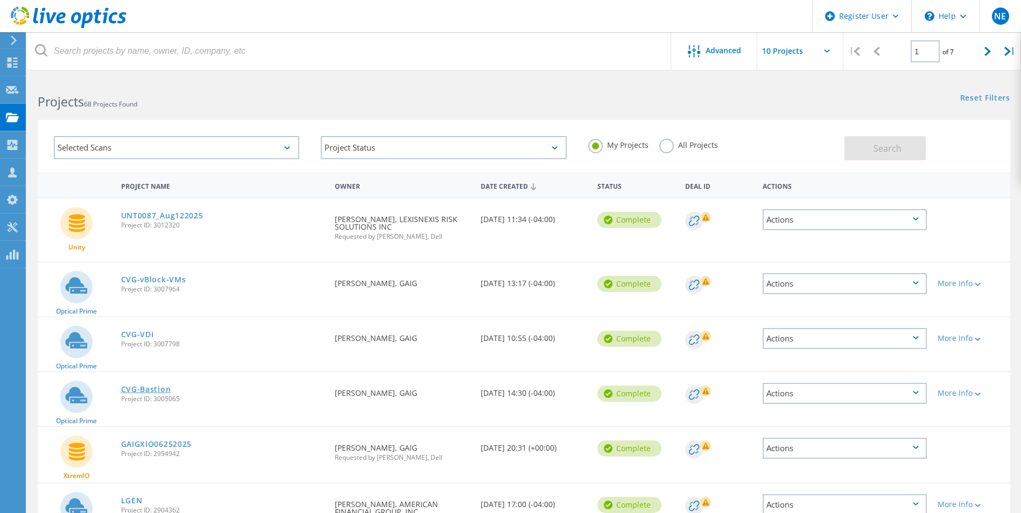
click at [159, 387] on link "CVG-Bastion" at bounding box center [146, 390] width 50 height 8
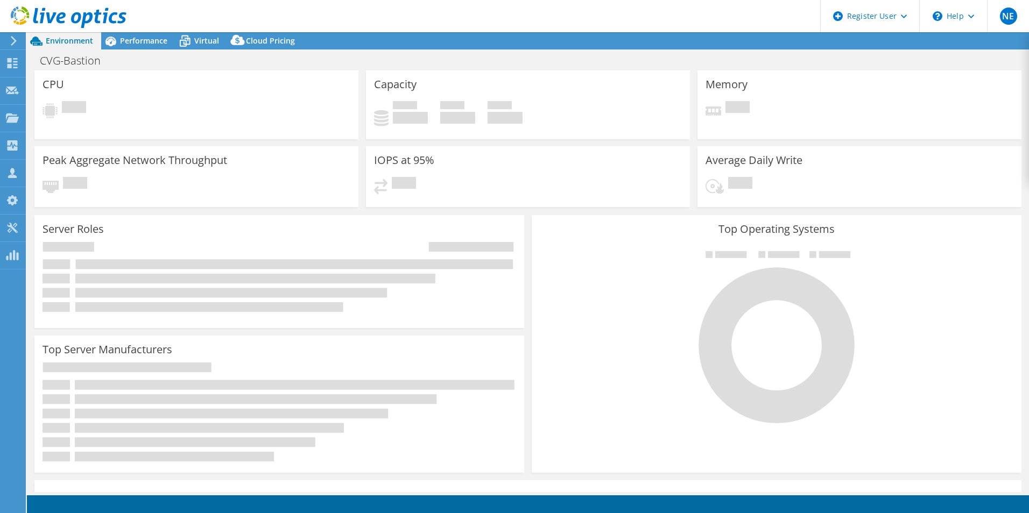
select select "USD"
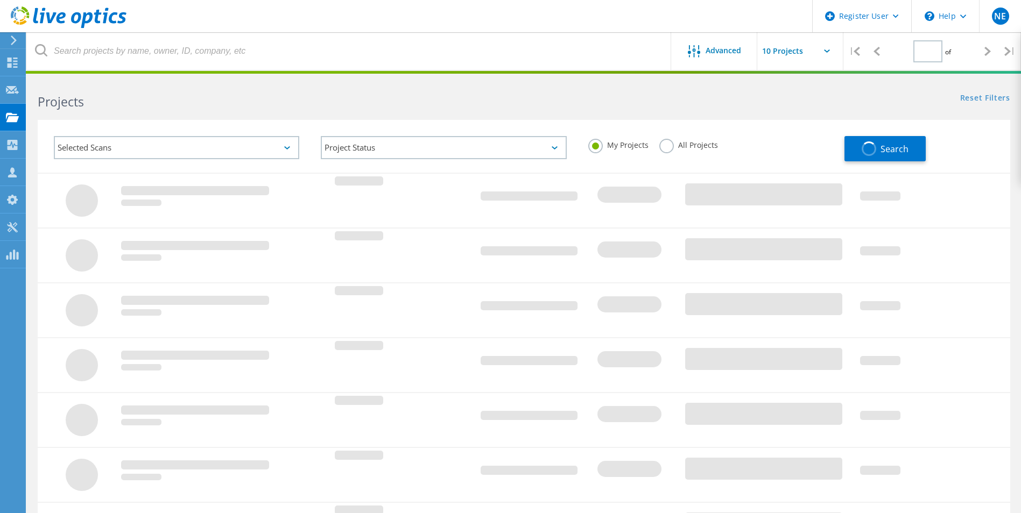
type input "1"
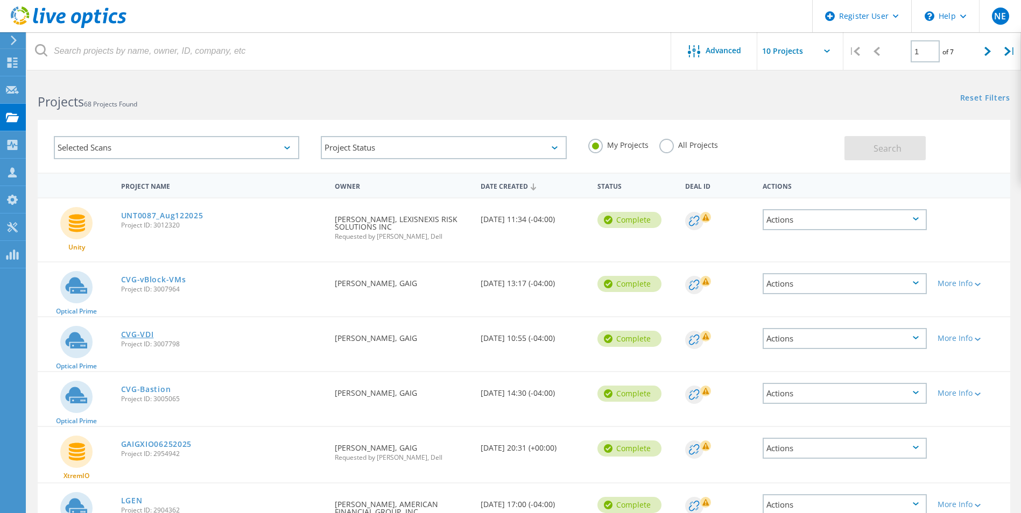
click at [132, 333] on link "CVG-VDI" at bounding box center [137, 335] width 33 height 8
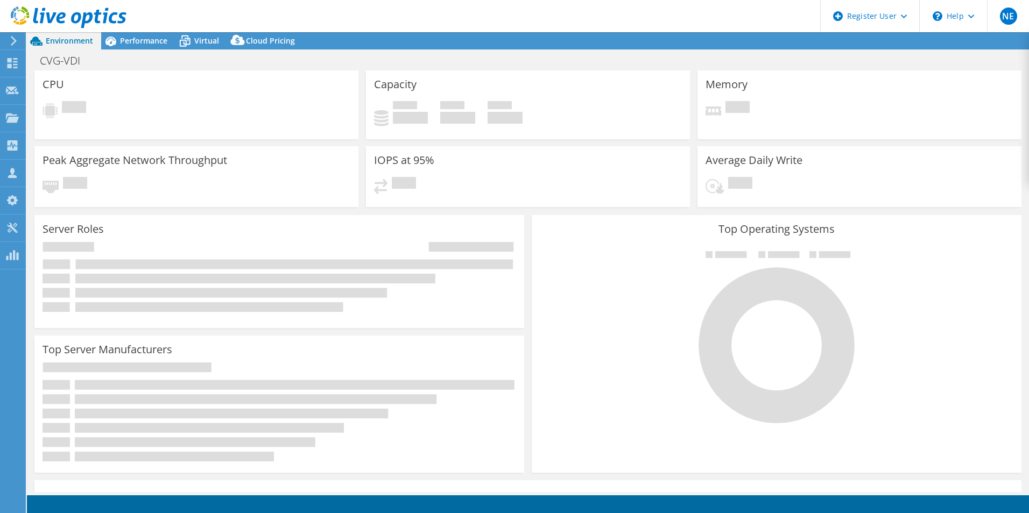
select select "USD"
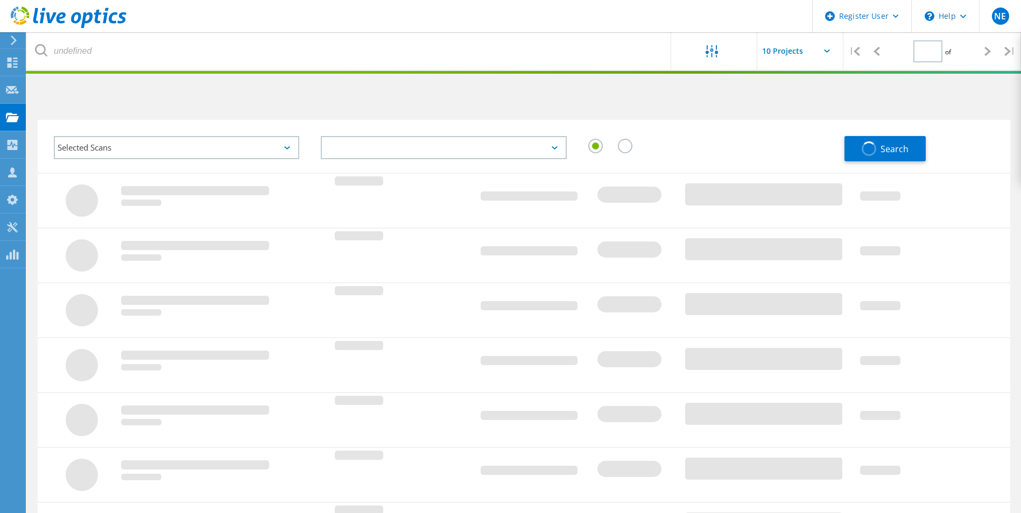
type input "1"
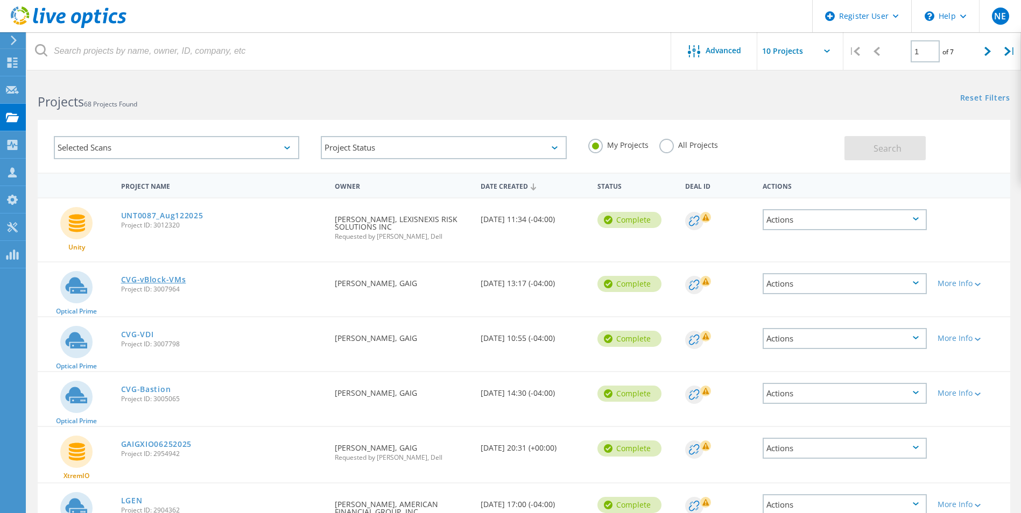
click at [160, 282] on link "CVG-vBlock-VMs" at bounding box center [153, 280] width 65 height 8
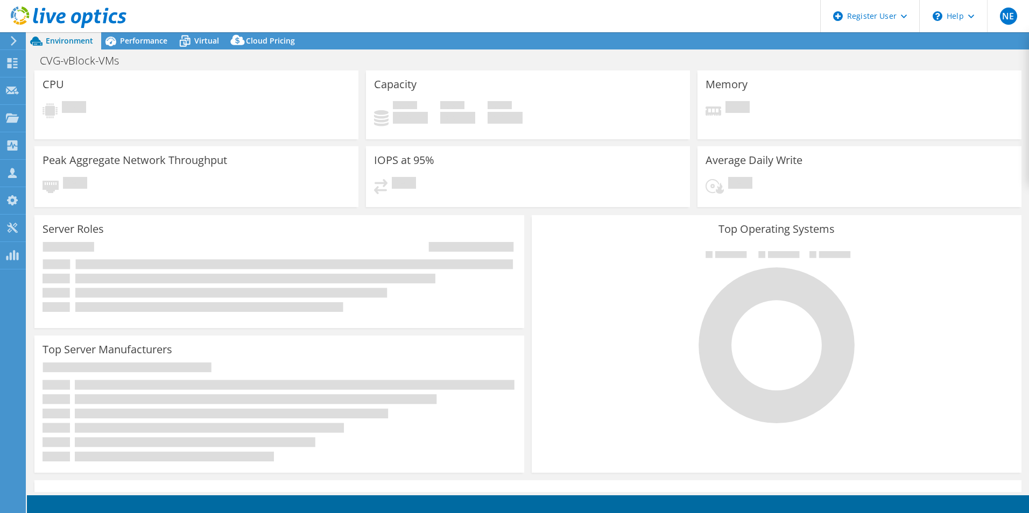
select select "USD"
